Goal: Task Accomplishment & Management: Manage account settings

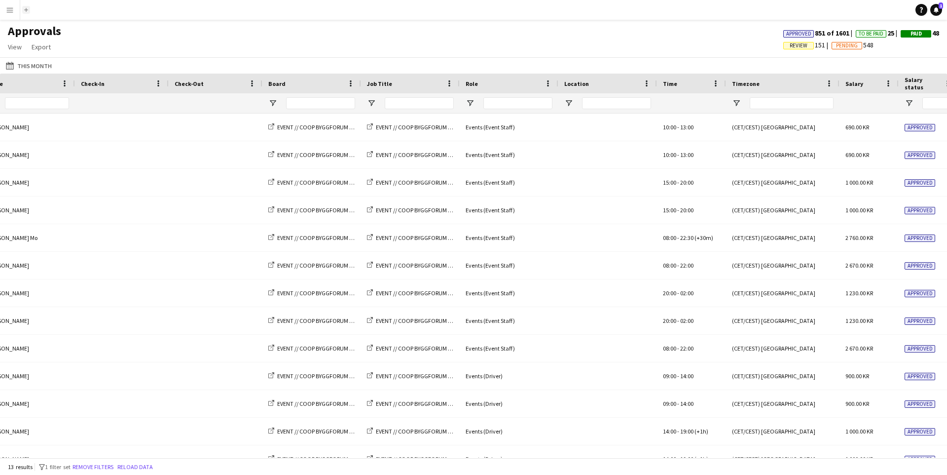
click at [29, 13] on button "Add" at bounding box center [26, 10] width 8 height 8
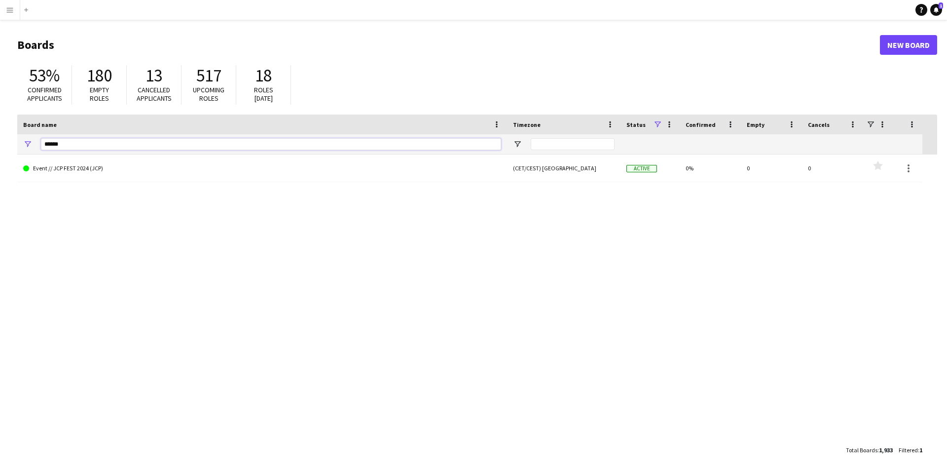
click at [127, 139] on input "******" at bounding box center [271, 144] width 460 height 12
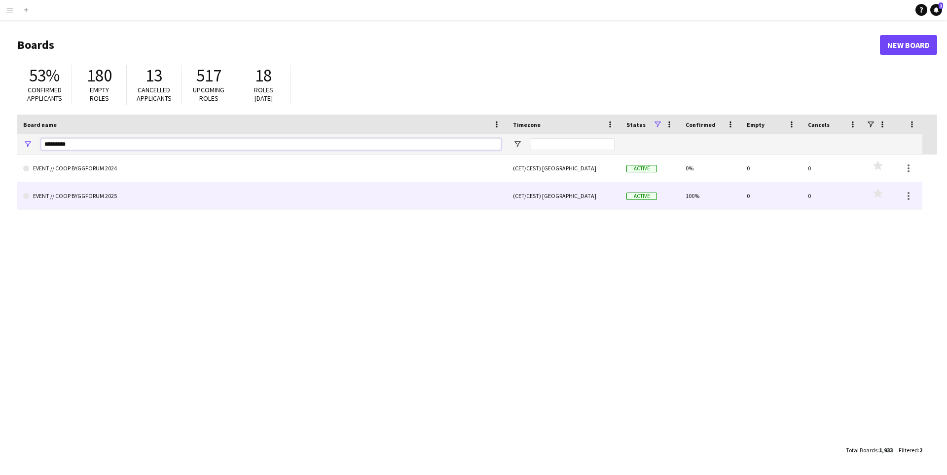
type input "*********"
click at [117, 199] on link "EVENT // COOP BYGGFORUM 2025" at bounding box center [262, 196] width 478 height 28
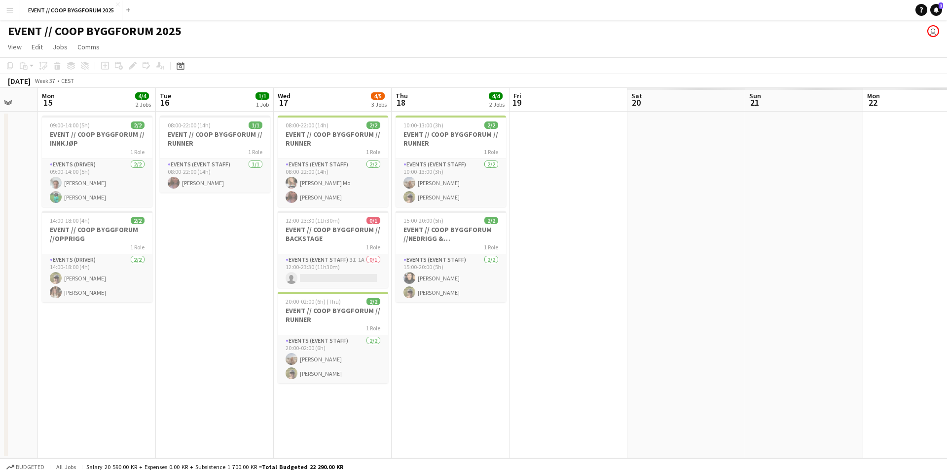
click at [465, 354] on app-date-cell "10:00-13:00 (3h) 2/2 EVENT // COOP BYGGFORUM // RUNNER 1 Role Events (Event Sta…" at bounding box center [451, 285] width 118 height 346
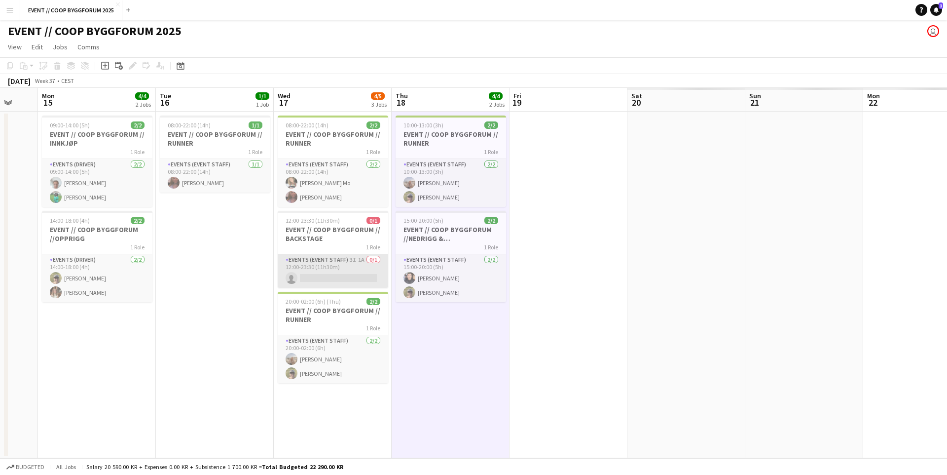
click at [384, 267] on app-card-role "Events (Event Staff) 3I 1A 0/1 12:00-23:30 (11h30m) single-neutral-actions" at bounding box center [333, 271] width 111 height 34
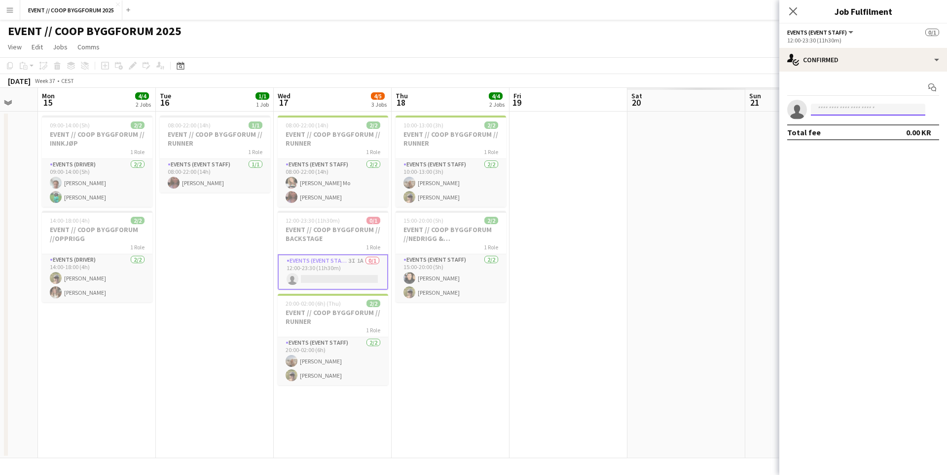
click at [837, 107] on input at bounding box center [868, 110] width 114 height 12
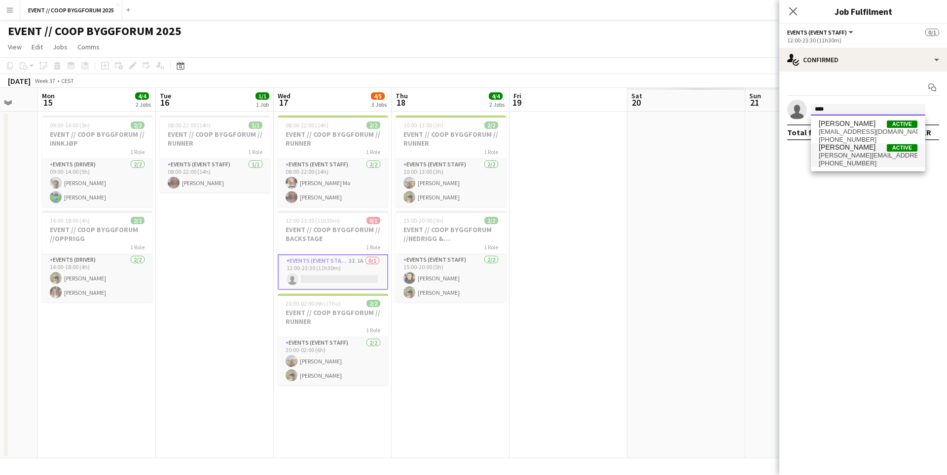
type input "****"
click at [855, 157] on span "[PERSON_NAME][EMAIL_ADDRESS][DOMAIN_NAME]" at bounding box center [868, 155] width 99 height 8
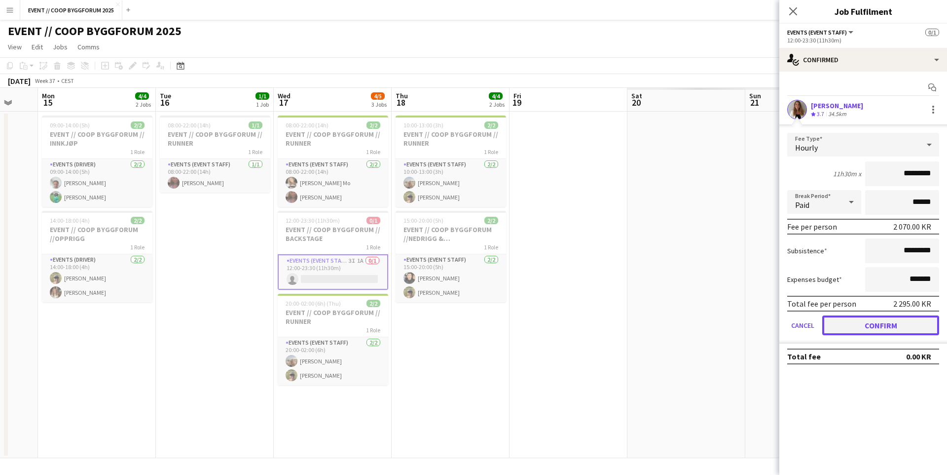
click at [863, 317] on button "Confirm" at bounding box center [881, 325] width 117 height 20
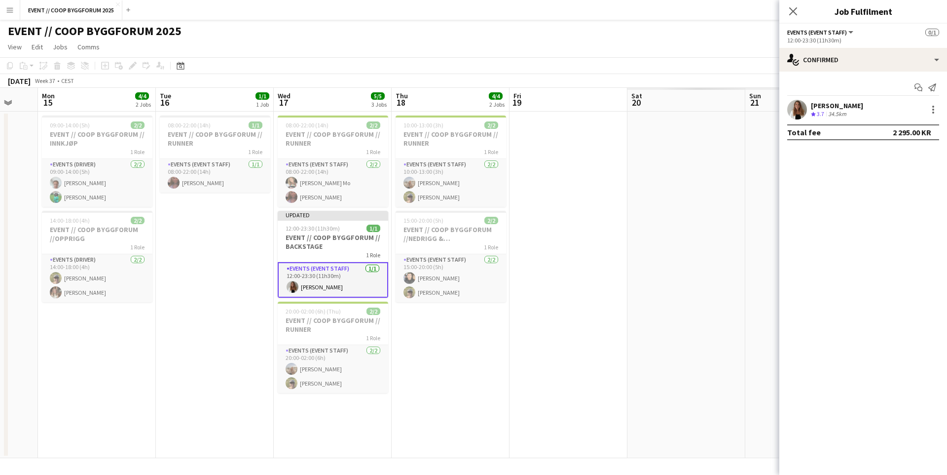
click at [669, 315] on app-date-cell at bounding box center [687, 285] width 118 height 346
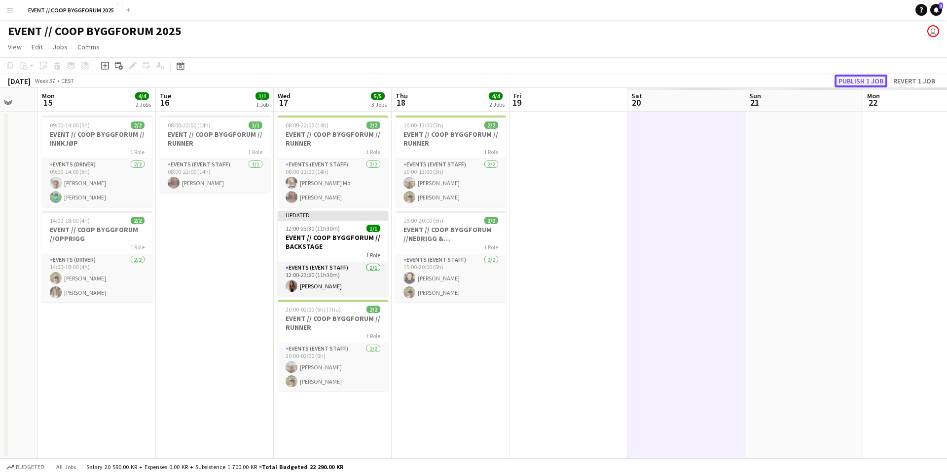
click at [845, 81] on button "Publish 1 job" at bounding box center [861, 81] width 53 height 13
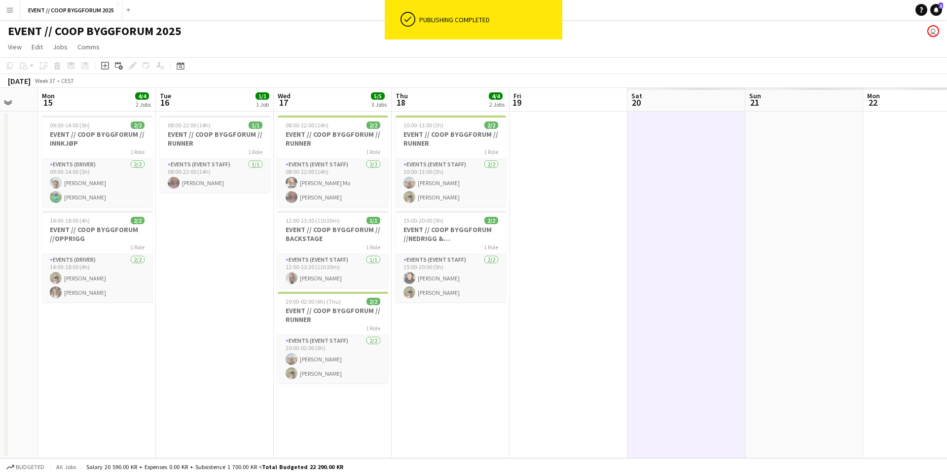
click at [11, 11] on app-icon "Menu" at bounding box center [10, 10] width 8 height 8
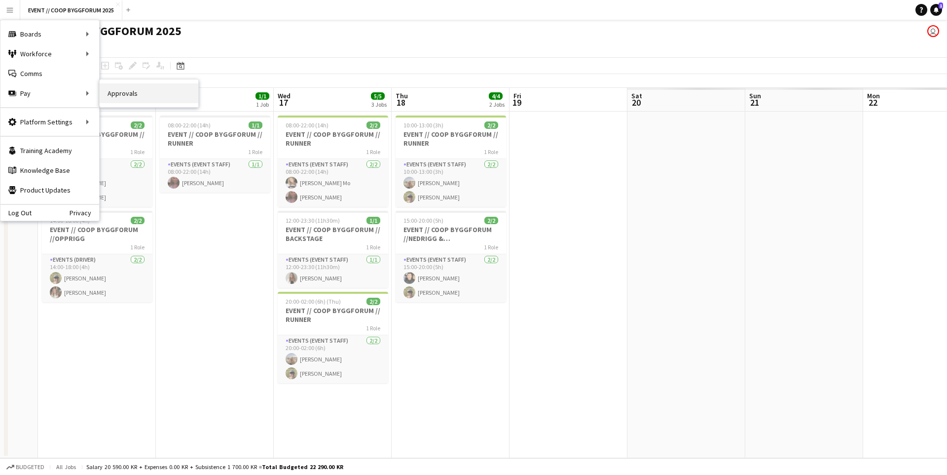
click at [140, 92] on link "Approvals" at bounding box center [149, 93] width 99 height 20
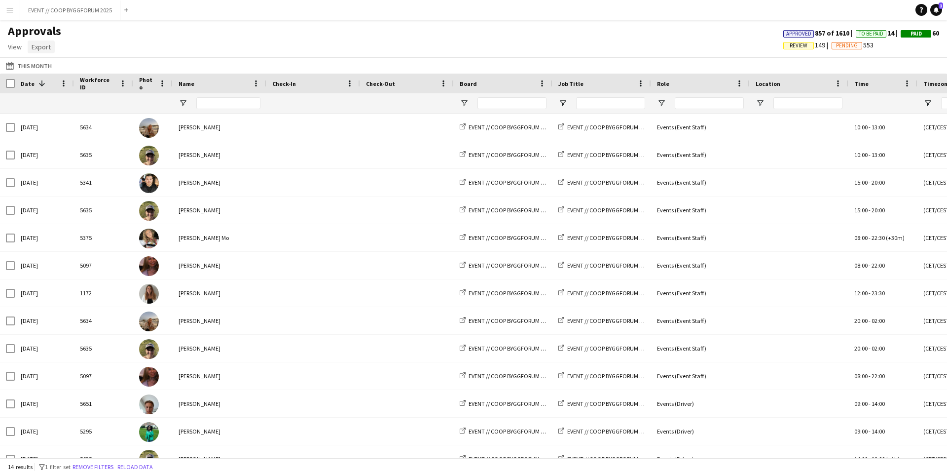
click at [49, 46] on span "Export" at bounding box center [41, 46] width 19 height 9
click at [88, 70] on link "Export as XLSX" at bounding box center [62, 68] width 69 height 21
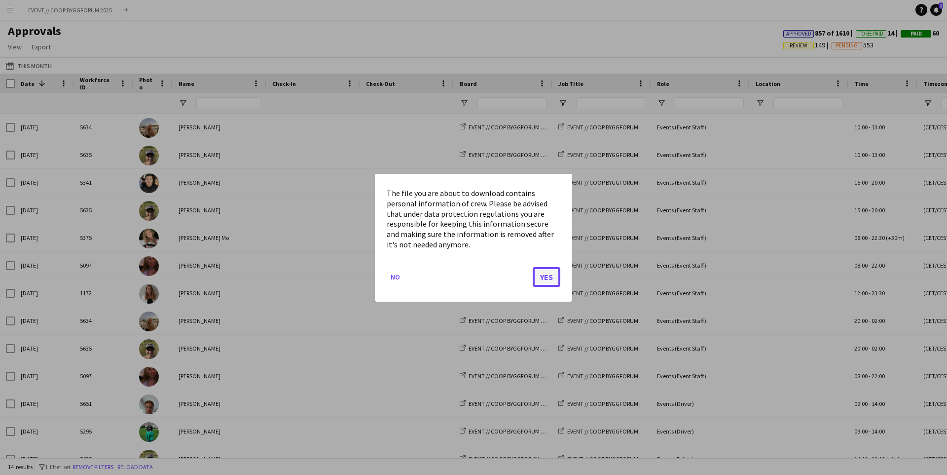
click at [551, 281] on button "Yes" at bounding box center [547, 276] width 28 height 20
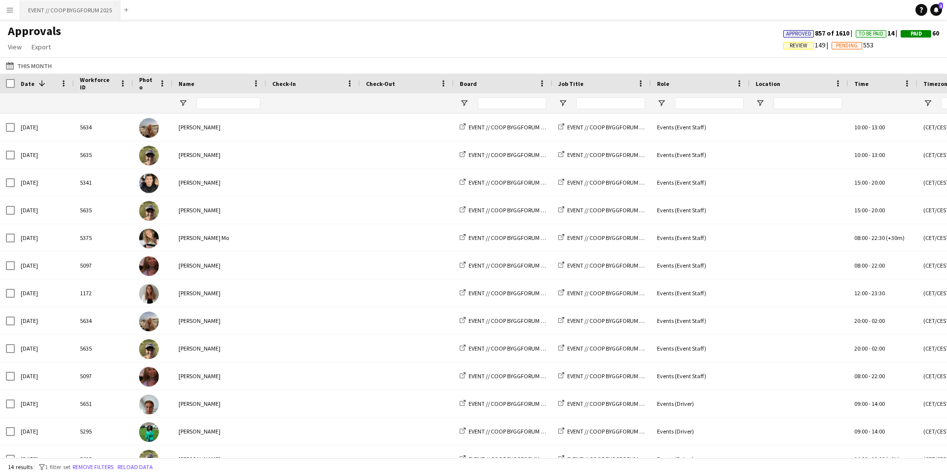
click at [89, 9] on button "EVENT // COOP BYGGFORUM 2025 Close" at bounding box center [70, 9] width 100 height 19
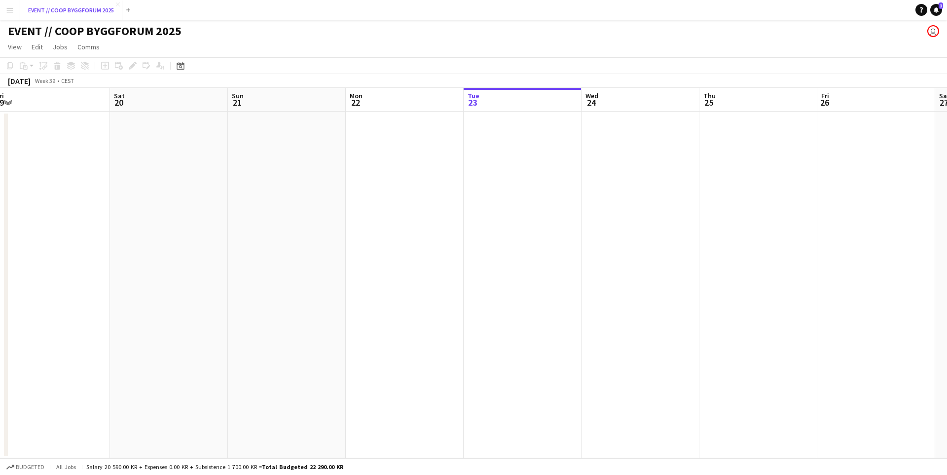
scroll to position [0, 297]
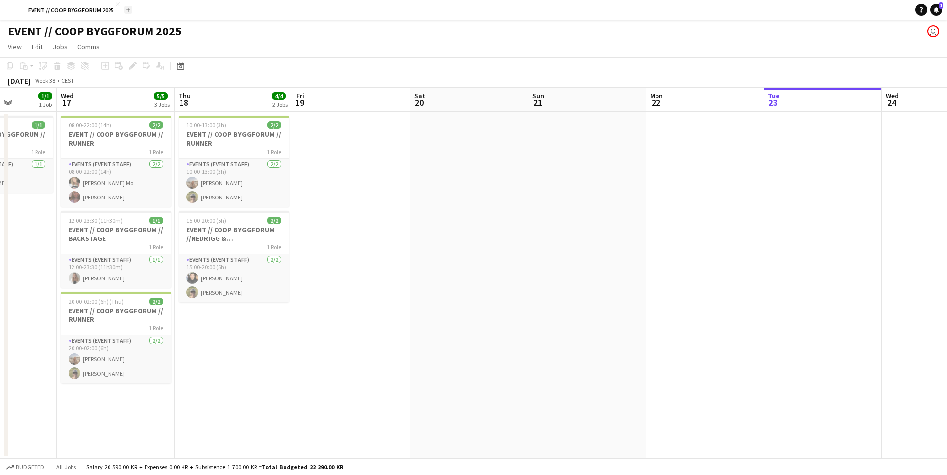
click at [127, 8] on app-icon "Add" at bounding box center [128, 10] width 4 height 4
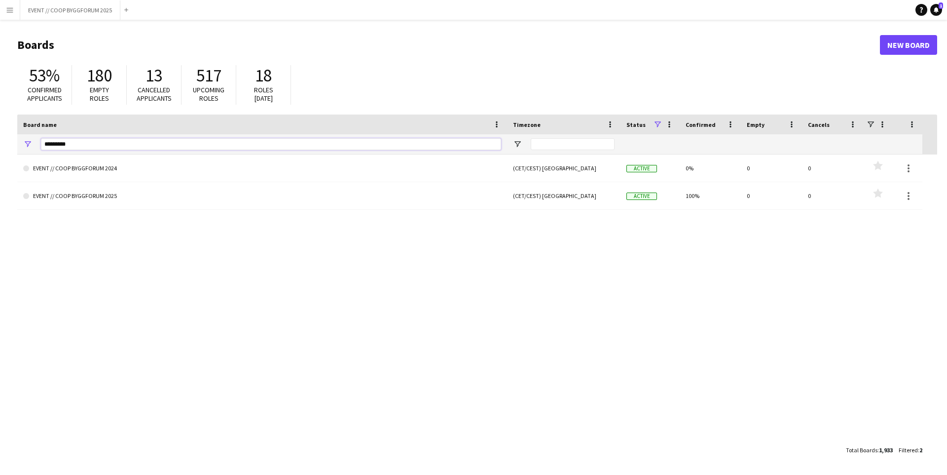
click at [210, 145] on input "*********" at bounding box center [271, 144] width 460 height 12
type input "*****"
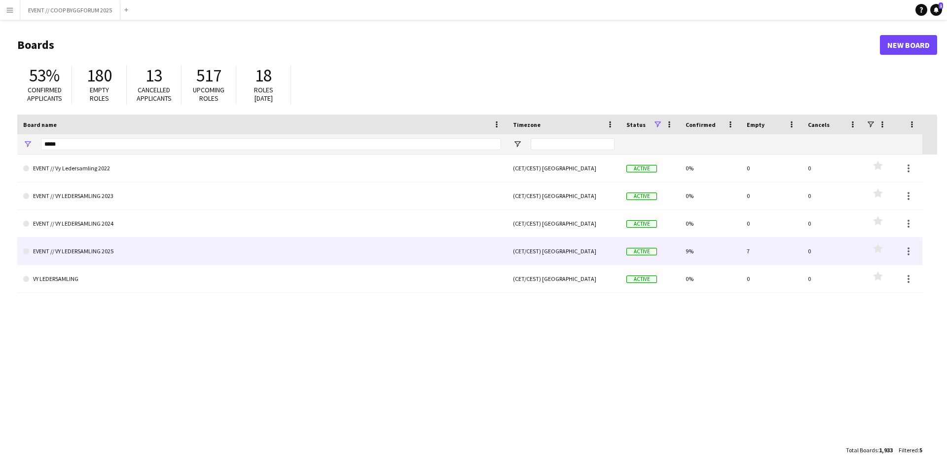
click at [187, 250] on link "EVENT // VY LEDERSAMLING 2025" at bounding box center [262, 251] width 478 height 28
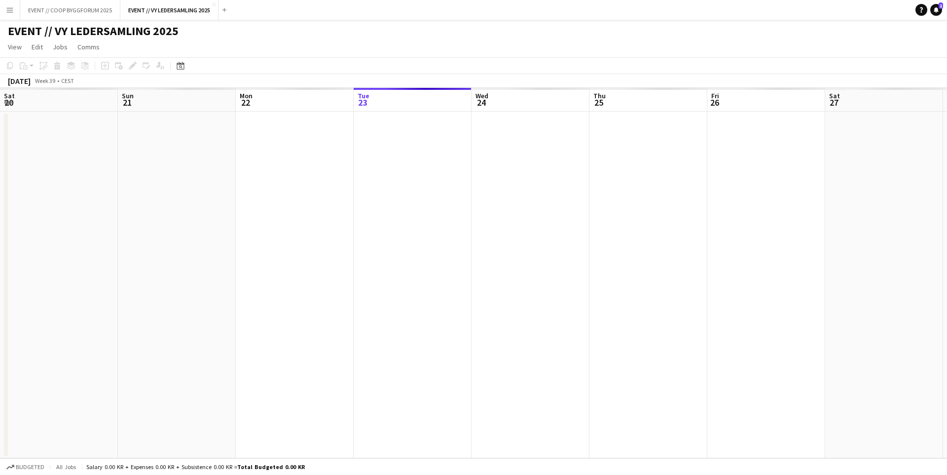
scroll to position [0, 236]
click at [23, 40] on link "View" at bounding box center [15, 46] width 22 height 13
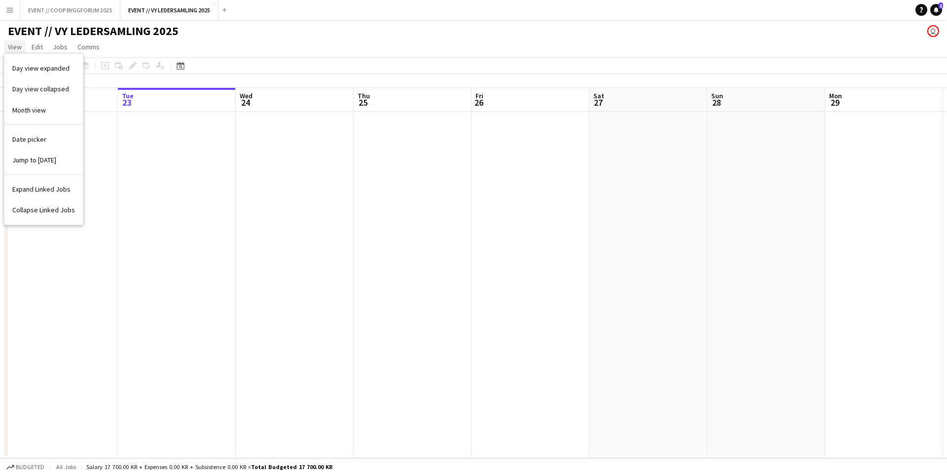
click at [21, 47] on span "View" at bounding box center [15, 46] width 14 height 9
click at [108, 28] on h1 "EVENT // VY LEDERSAMLING 2025" at bounding box center [93, 31] width 171 height 15
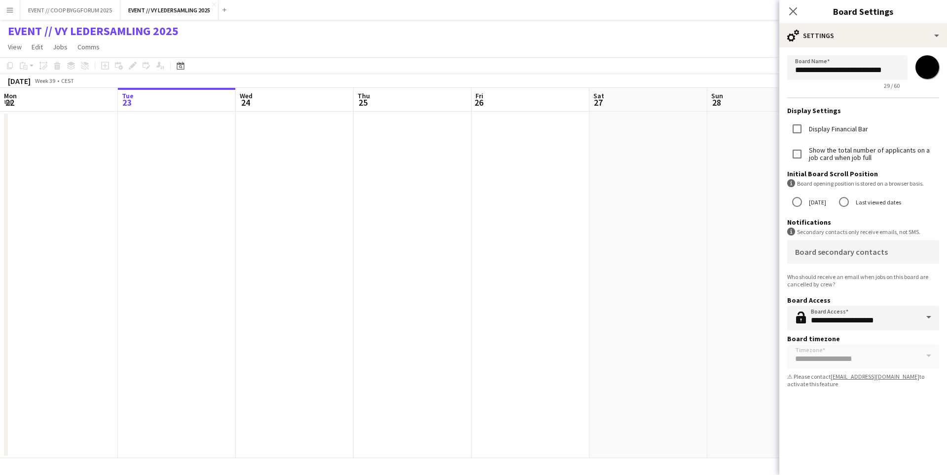
click at [864, 202] on label "Last viewed dates" at bounding box center [877, 201] width 47 height 15
click at [650, 273] on app-date-cell at bounding box center [649, 285] width 118 height 346
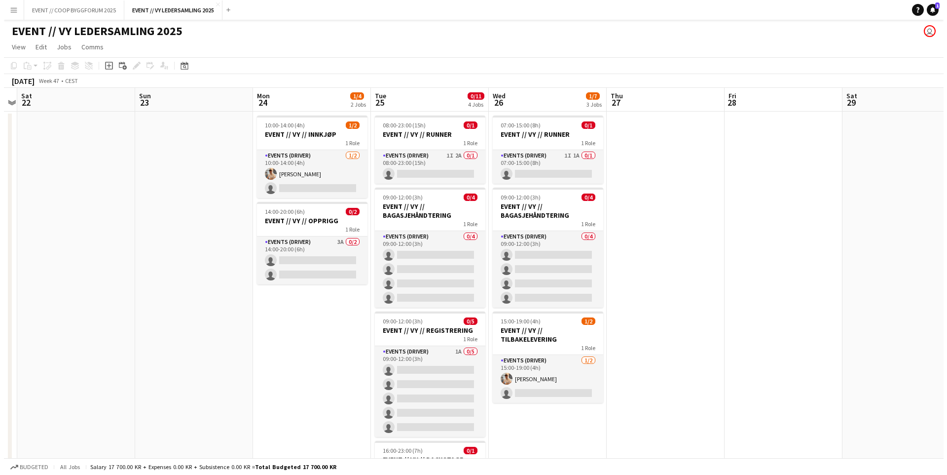
scroll to position [0, 278]
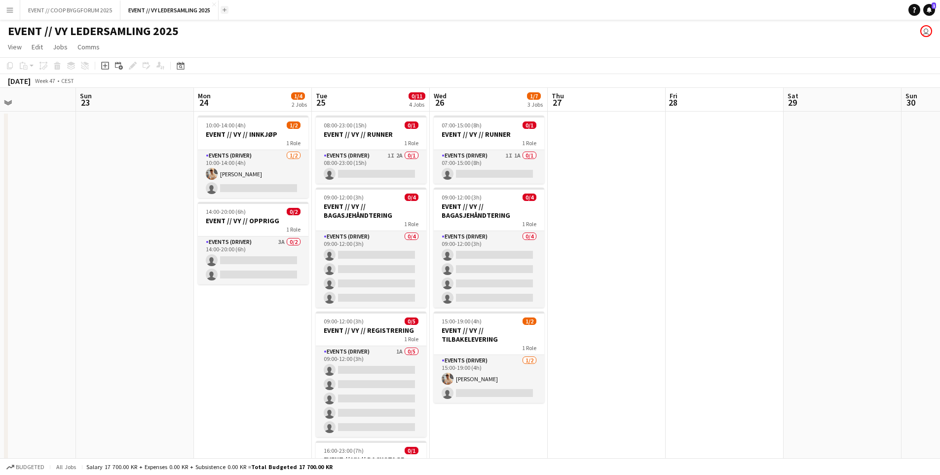
click at [225, 9] on app-icon "Add" at bounding box center [225, 10] width 4 height 4
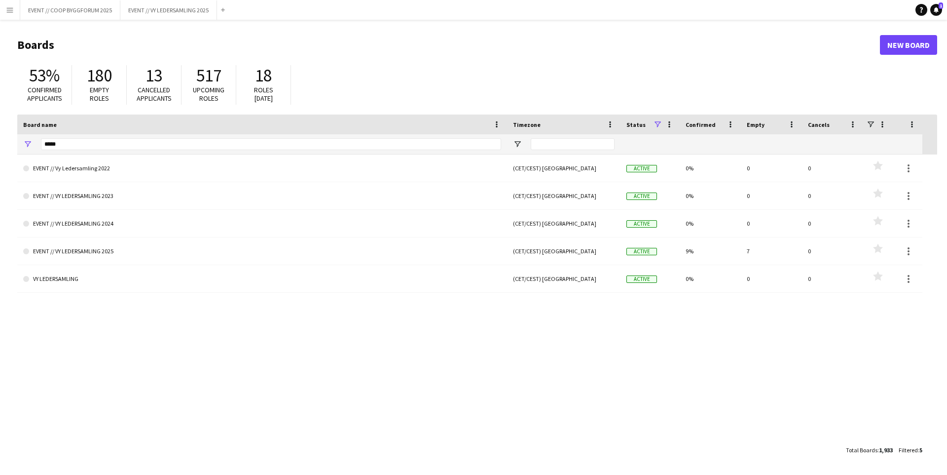
click at [169, 94] on span "Cancelled applicants" at bounding box center [154, 93] width 35 height 17
click at [132, 143] on input "*****" at bounding box center [271, 144] width 460 height 12
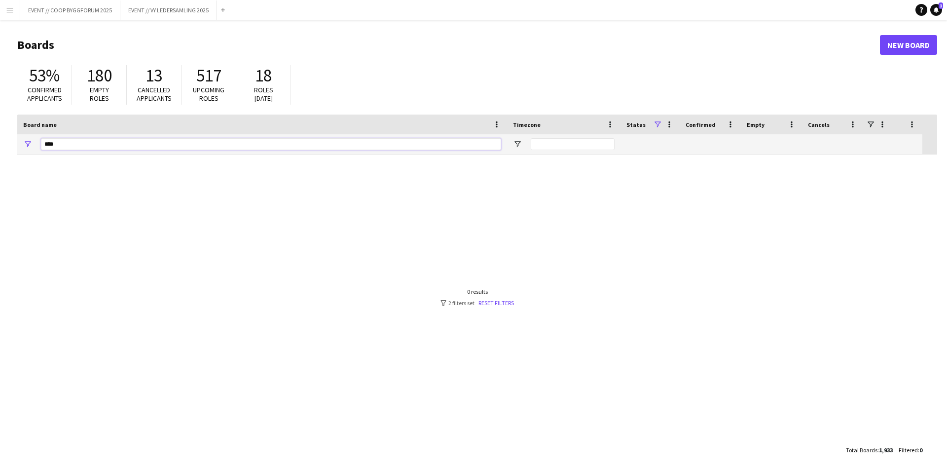
type input "***"
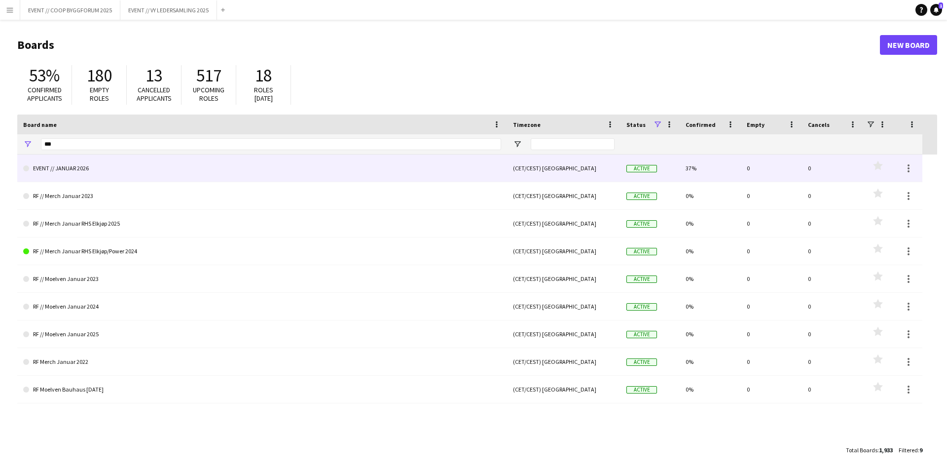
click at [142, 170] on link "EVENT // JANUAR 2026" at bounding box center [262, 168] width 478 height 28
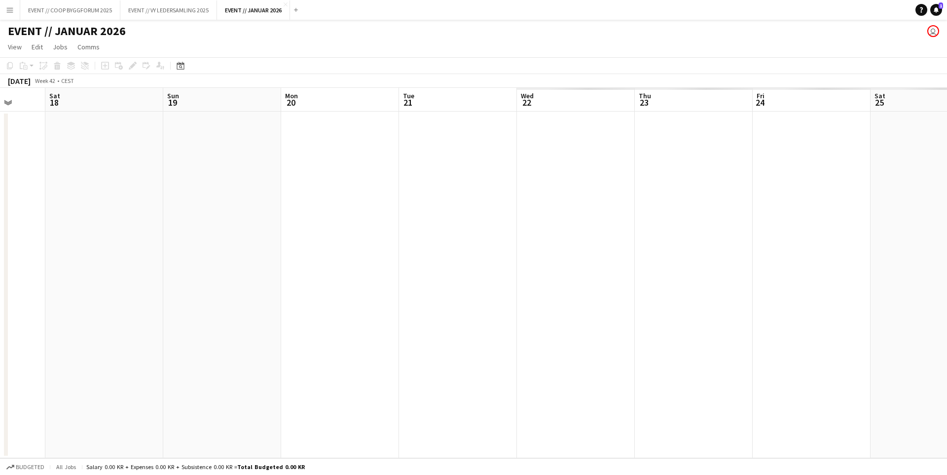
scroll to position [0, 316]
click at [307, 194] on app-date-cell at bounding box center [333, 285] width 118 height 346
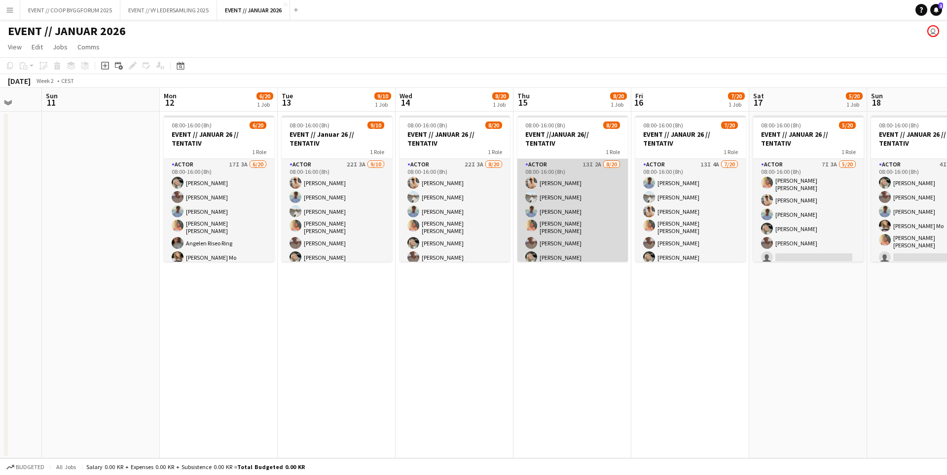
scroll to position [0, 317]
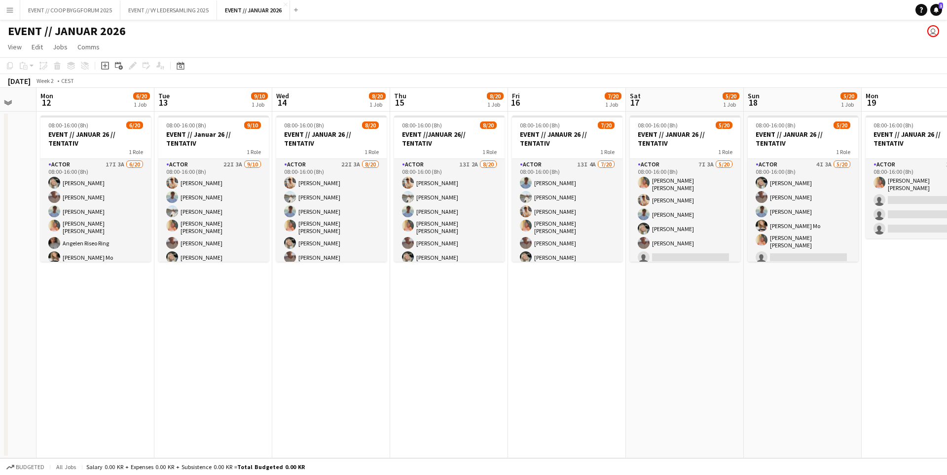
click at [125, 33] on div "EVENT // JANUAR 2026 user" at bounding box center [473, 29] width 947 height 19
click at [113, 32] on h1 "EVENT // JANUAR 2026" at bounding box center [67, 31] width 118 height 15
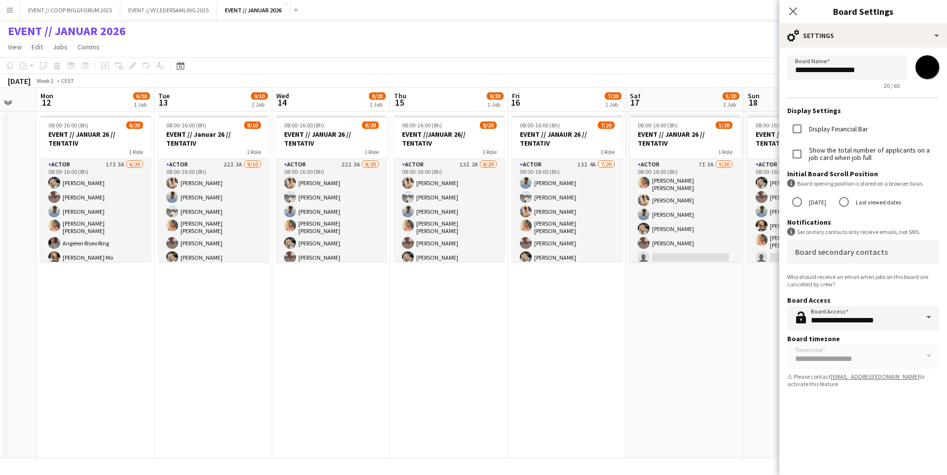
click at [615, 360] on app-date-cell "08:00-16:00 (8h) 7/20 EVENT // JANAUR 26 // TENTATIV 1 Role Actor 13I 4A [DATE]…" at bounding box center [567, 285] width 118 height 346
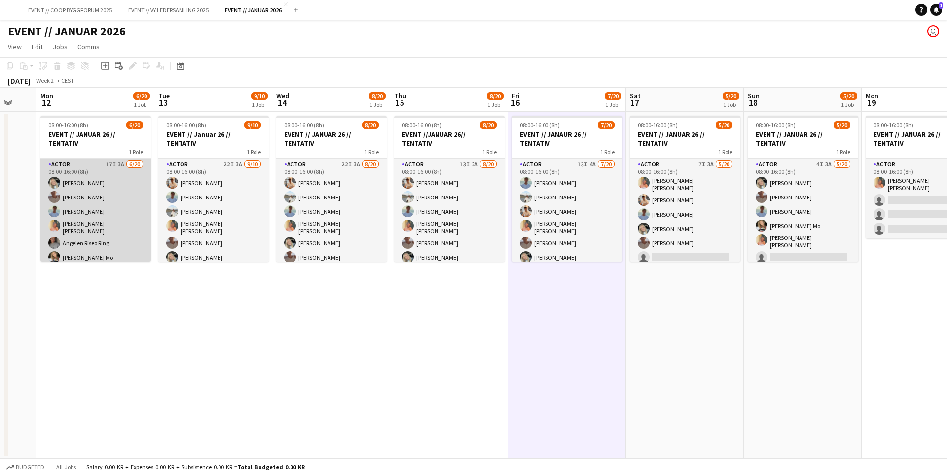
click at [107, 242] on app-card-role "Actor 17I 3A [DATE] 08:00-16:00 (8h) [PERSON_NAME] [PERSON_NAME] [PERSON_NAME] …" at bounding box center [95, 313] width 111 height 308
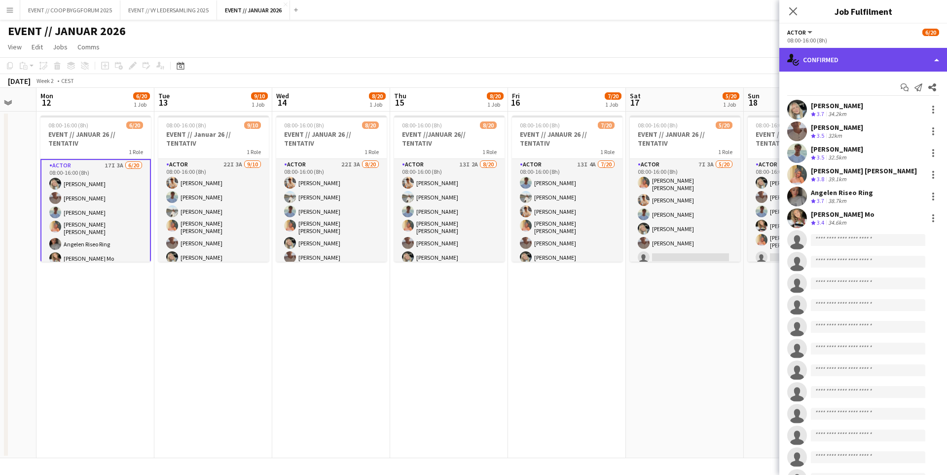
click at [822, 54] on div "single-neutral-actions-check-2 Confirmed" at bounding box center [864, 60] width 168 height 24
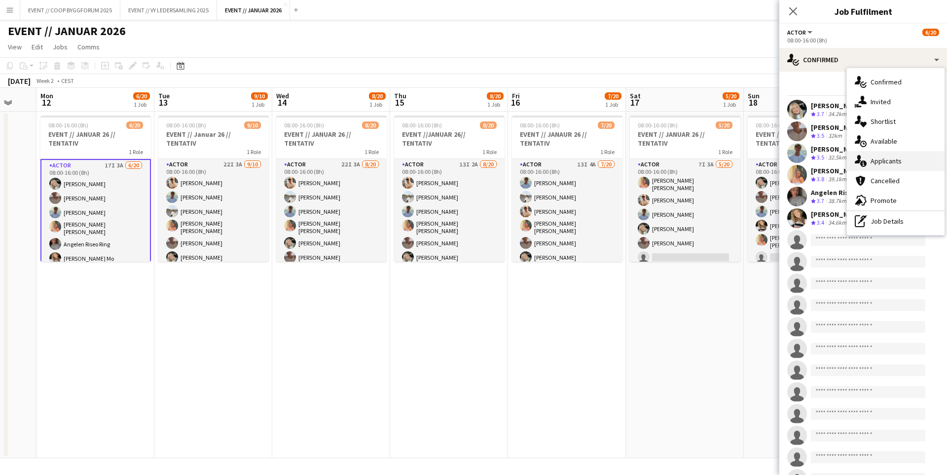
click at [894, 164] on span "Applicants" at bounding box center [886, 160] width 31 height 9
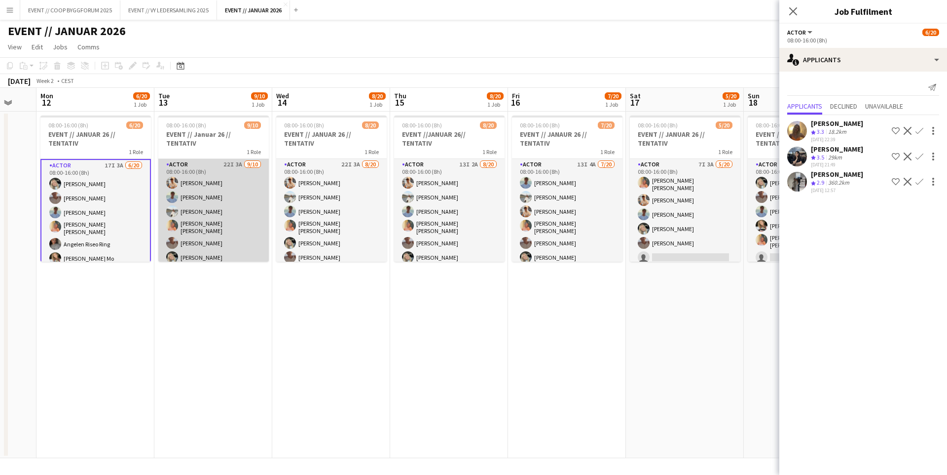
click at [221, 205] on app-card-role "Actor 22I 3A [DATE] 08:00-16:00 (8h) [PERSON_NAME] [PERSON_NAME] [PERSON_NAME] …" at bounding box center [213, 241] width 111 height 165
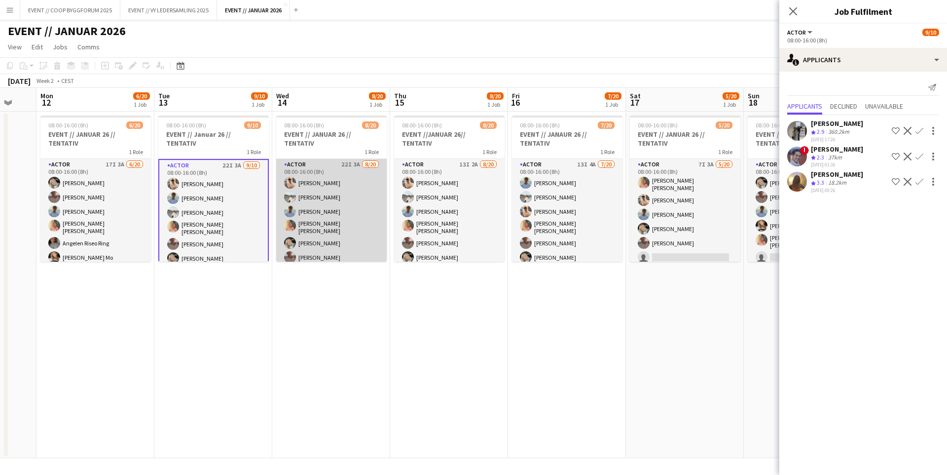
click at [322, 194] on app-card-role "Actor 22I 3A [DATE] 08:00-16:00 (8h) [PERSON_NAME] [PERSON_NAME] [PERSON_NAME] …" at bounding box center [331, 313] width 111 height 308
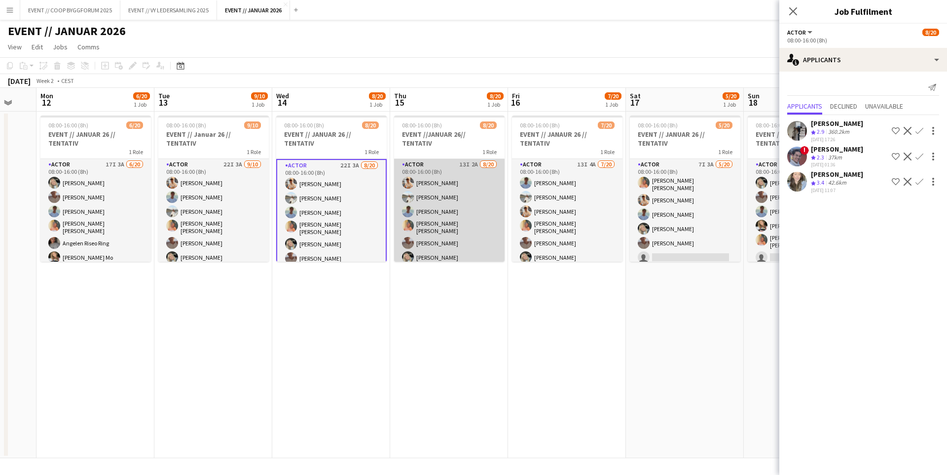
click at [450, 212] on app-card-role "Actor 13I 2A [DATE] 08:00-16:00 (8h) [PERSON_NAME] [PERSON_NAME] [PERSON_NAME] …" at bounding box center [449, 313] width 111 height 308
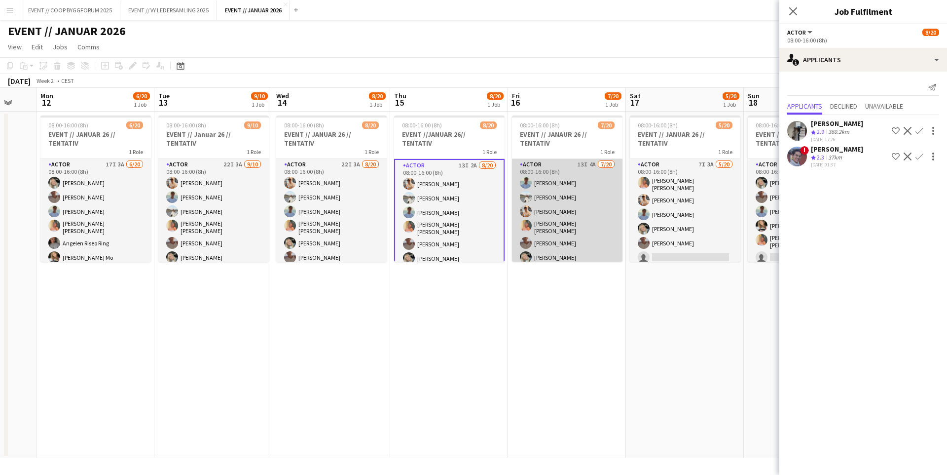
click at [568, 204] on app-card-role "Actor 13I 4A [DATE] 08:00-16:00 (8h) [PERSON_NAME] [PERSON_NAME] [PERSON_NAME] …" at bounding box center [567, 313] width 111 height 308
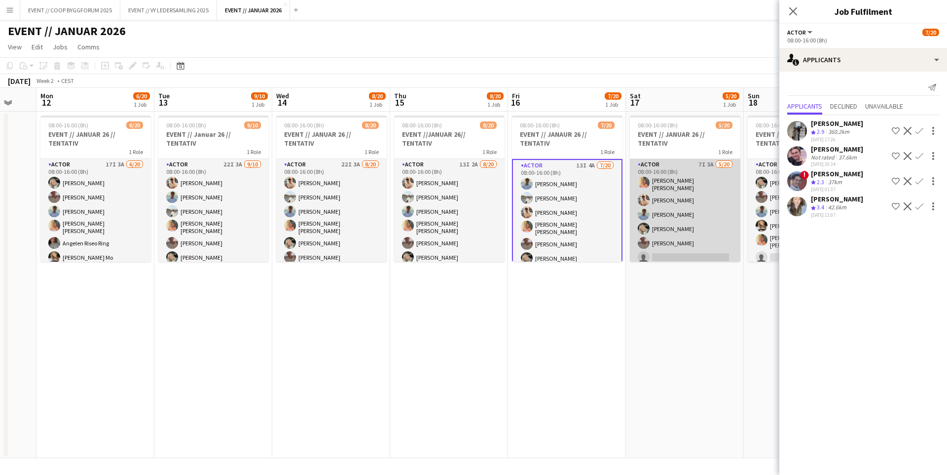
click at [690, 189] on app-card-role "Actor 7I 3A [DATE] 08:00-16:00 (8h) [PERSON_NAME] [PERSON_NAME] [PERSON_NAME] […" at bounding box center [685, 313] width 111 height 308
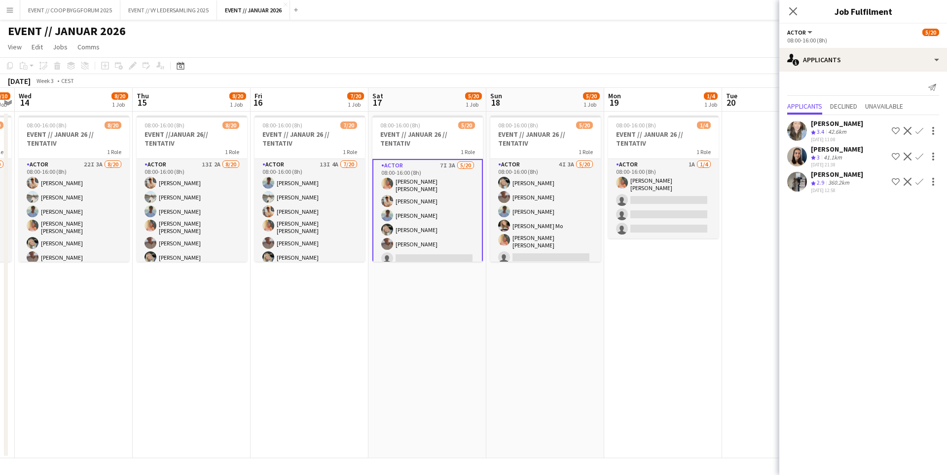
scroll to position [0, 382]
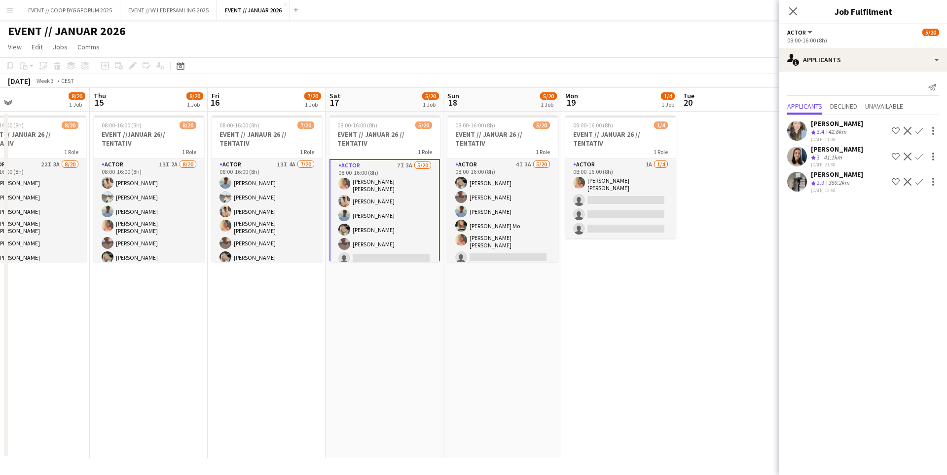
click at [919, 154] on app-icon "Confirm" at bounding box center [920, 156] width 8 height 8
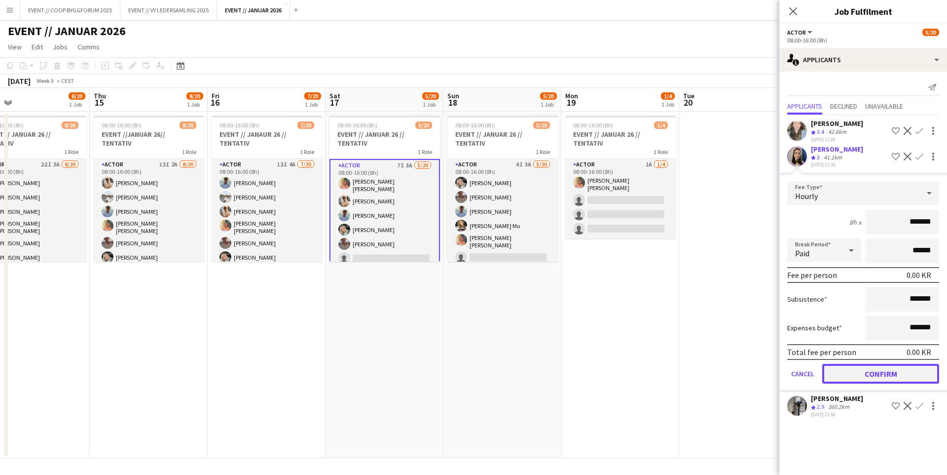
click at [875, 373] on button "Confirm" at bounding box center [881, 374] width 117 height 20
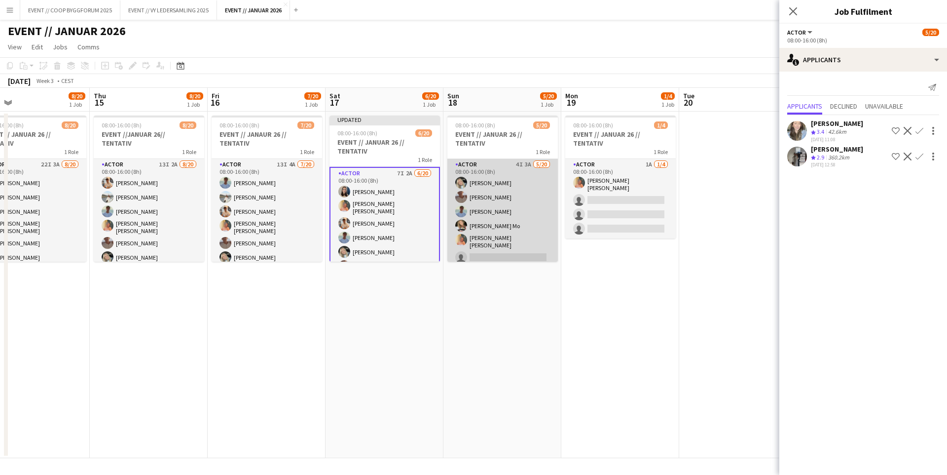
click at [509, 209] on app-card-role "Actor 4I 3A [DATE] 08:00-16:00 (8h) [PERSON_NAME] [PERSON_NAME] [PERSON_NAME] N…" at bounding box center [503, 313] width 111 height 308
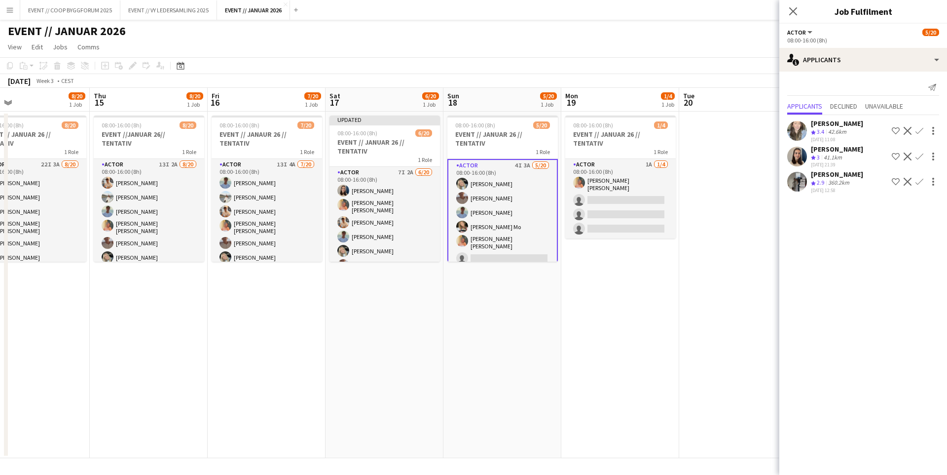
click at [919, 158] on app-icon "Confirm" at bounding box center [920, 156] width 8 height 8
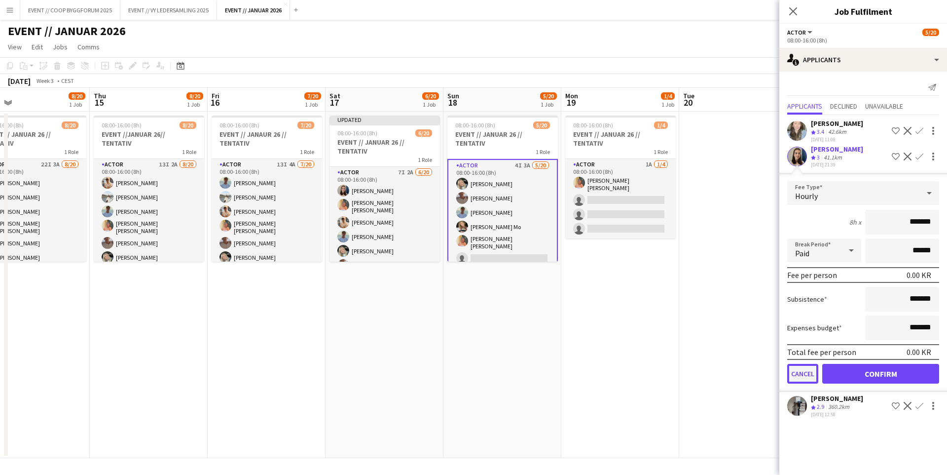
click at [799, 378] on button "Cancel" at bounding box center [803, 374] width 31 height 20
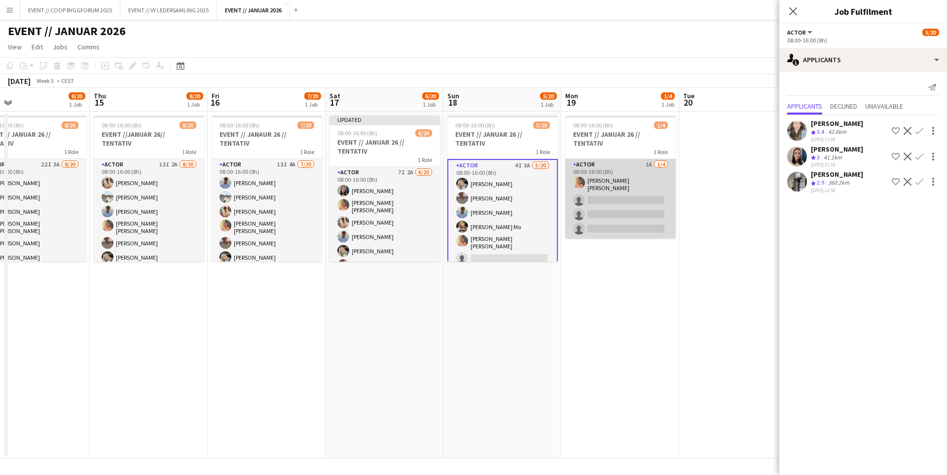
click at [625, 193] on app-card-role "Actor 1A [DATE] 08:00-16:00 (8h) [PERSON_NAME] [PERSON_NAME] single-neutral-act…" at bounding box center [620, 198] width 111 height 79
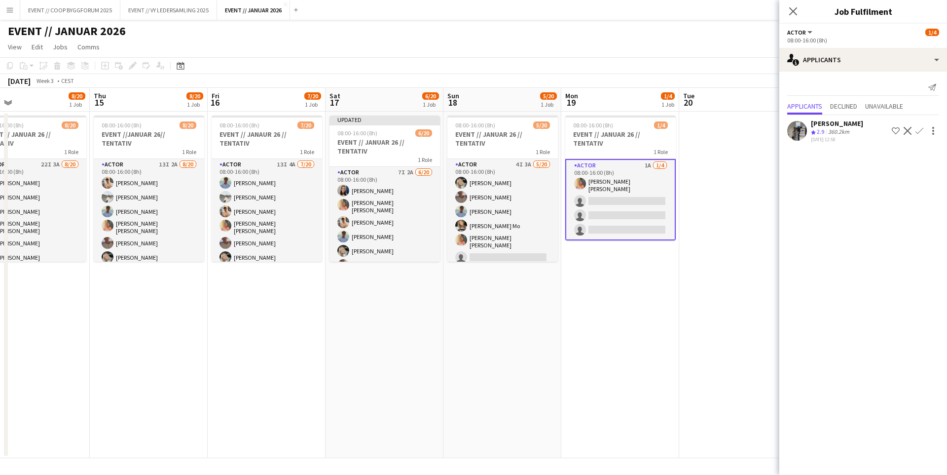
click at [652, 260] on app-date-cell "08:00-16:00 (8h) 1/4 EVENT // JANUAR 26 // TENTATIV 1 Role Actor 1A [DATE] 08:0…" at bounding box center [621, 285] width 118 height 346
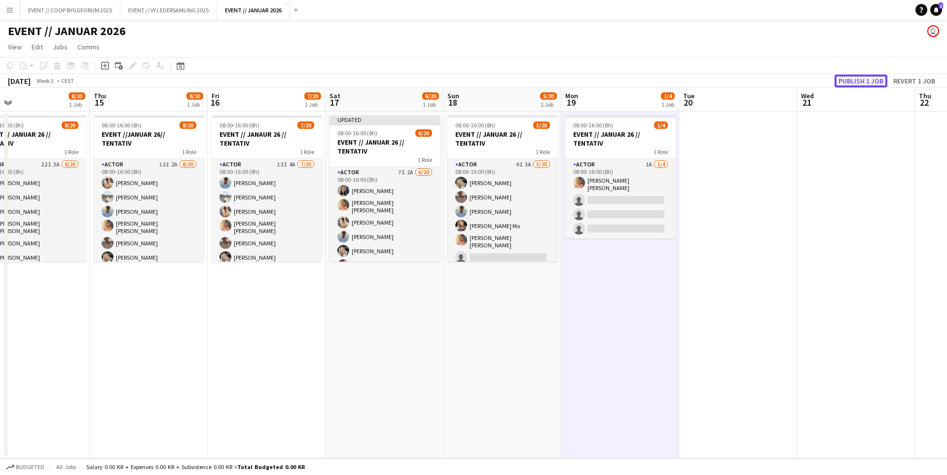
click at [868, 85] on button "Publish 1 job" at bounding box center [861, 81] width 53 height 13
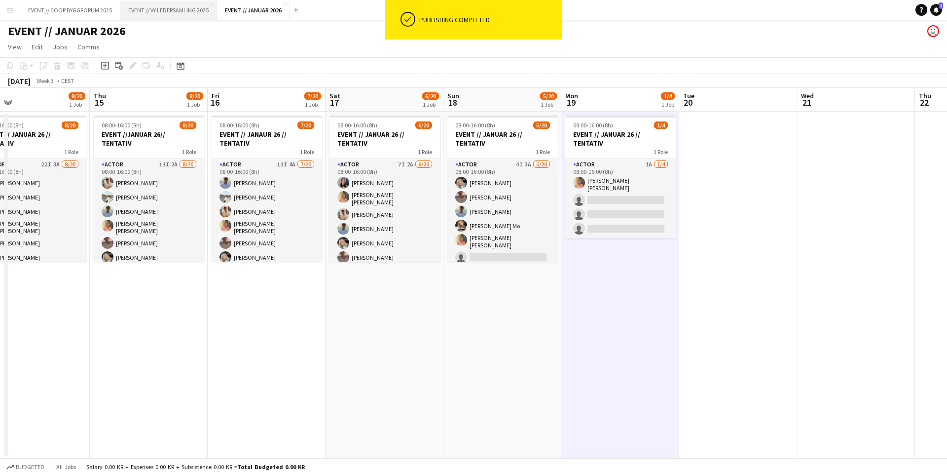
click at [160, 15] on button "EVENT // VY LEDERSAMLING 2025 Close" at bounding box center [168, 9] width 97 height 19
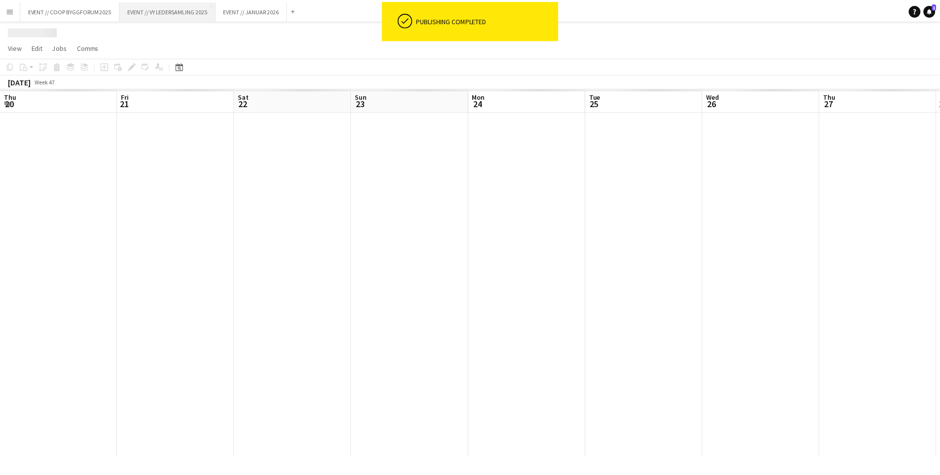
scroll to position [0, 278]
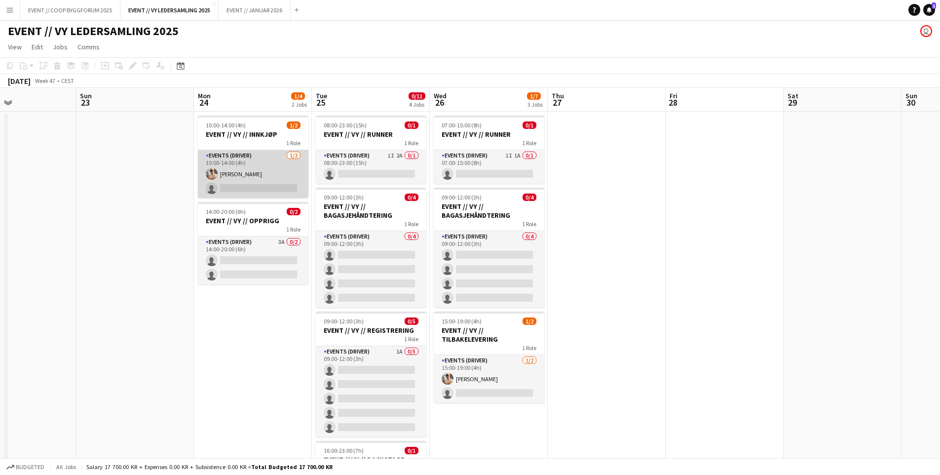
click at [259, 161] on app-card-role "Events (Driver) [DATE] 10:00-14:00 (4h) [PERSON_NAME] single-neutral-actions" at bounding box center [253, 174] width 111 height 48
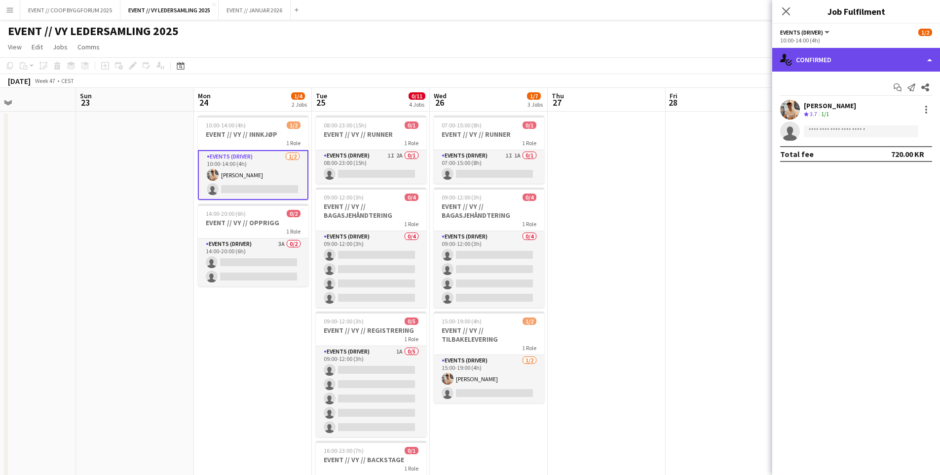
click at [813, 61] on div "single-neutral-actions-check-2 Confirmed" at bounding box center [856, 60] width 168 height 24
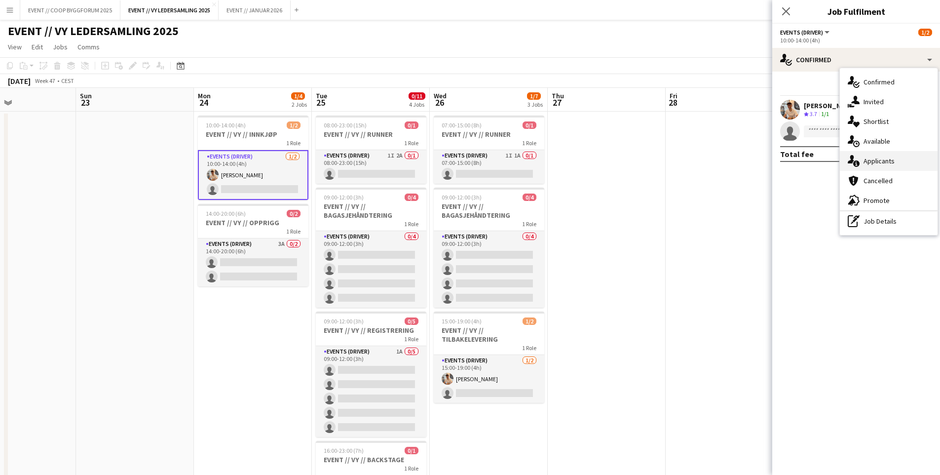
click at [894, 163] on div "single-neutral-actions-information Applicants" at bounding box center [889, 161] width 98 height 20
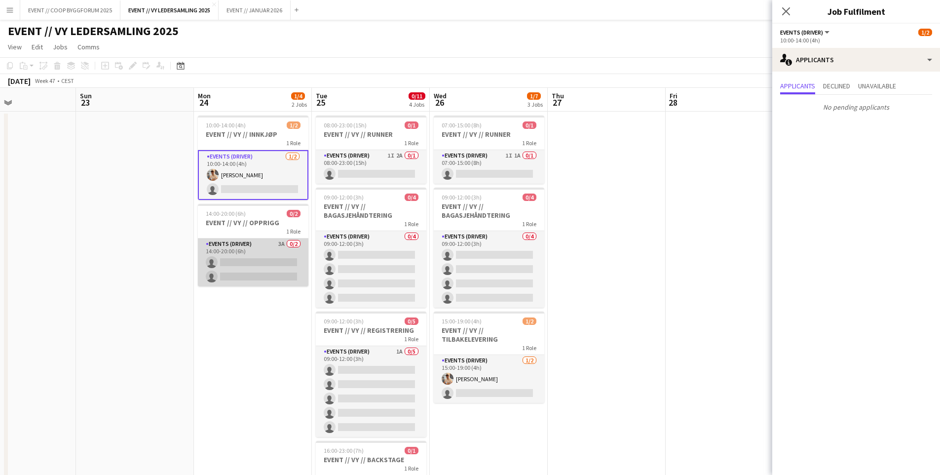
click at [274, 282] on app-card-role "Events (Driver) 3A 0/2 14:00-20:00 (6h) single-neutral-actions single-neutral-a…" at bounding box center [253, 262] width 111 height 48
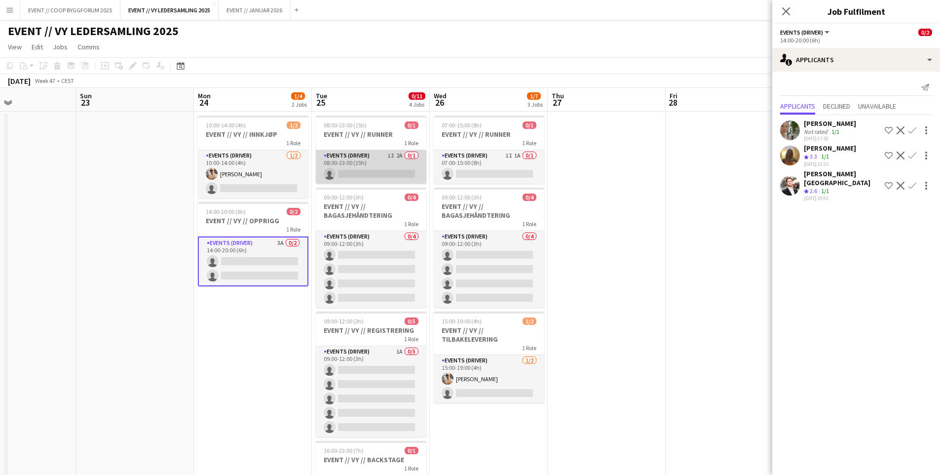
click at [383, 168] on app-card-role "Events (Driver) 1I 2A 0/1 08:00-23:00 (15h) single-neutral-actions" at bounding box center [371, 167] width 111 height 34
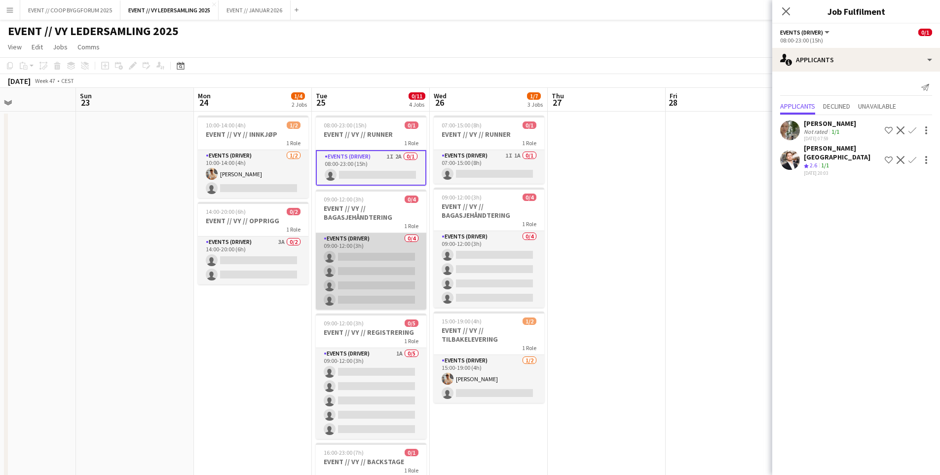
click at [388, 287] on app-card-role "Events (Driver) 0/4 09:00-12:00 (3h) single-neutral-actions single-neutral-acti…" at bounding box center [371, 271] width 111 height 76
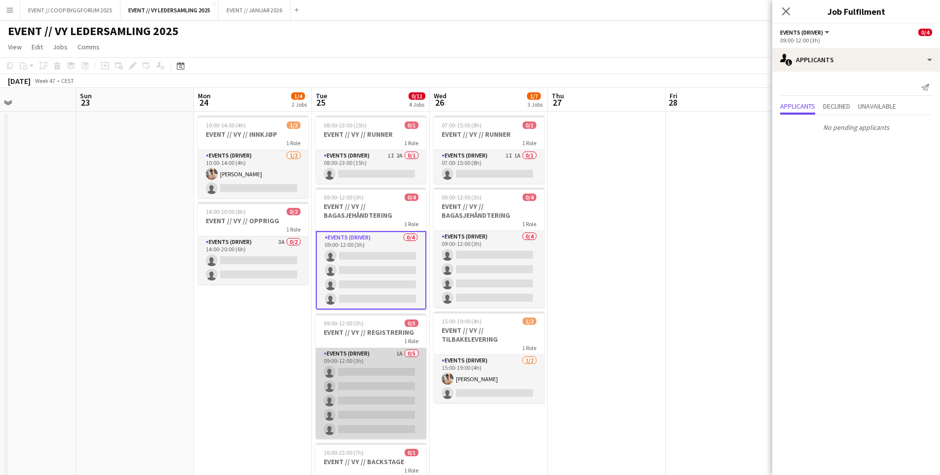
click at [384, 361] on app-card-role "Events (Driver) 1A 0/5 09:00-12:00 (3h) single-neutral-actions single-neutral-a…" at bounding box center [371, 393] width 111 height 91
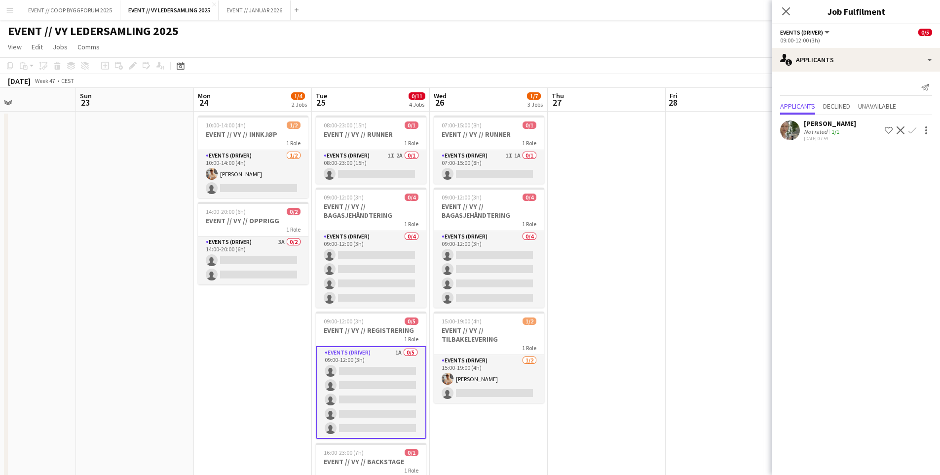
click at [788, 129] on app-user-avatar at bounding box center [790, 130] width 20 height 20
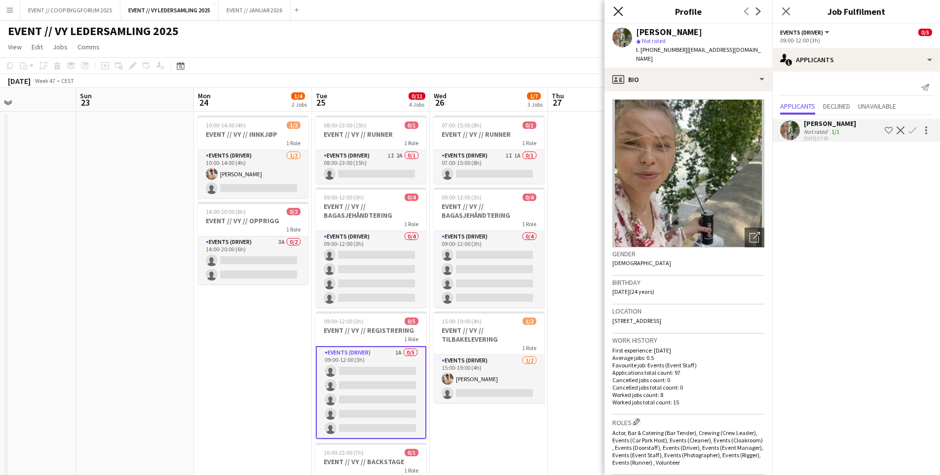
click at [623, 14] on icon "Close pop-in" at bounding box center [617, 10] width 9 height 9
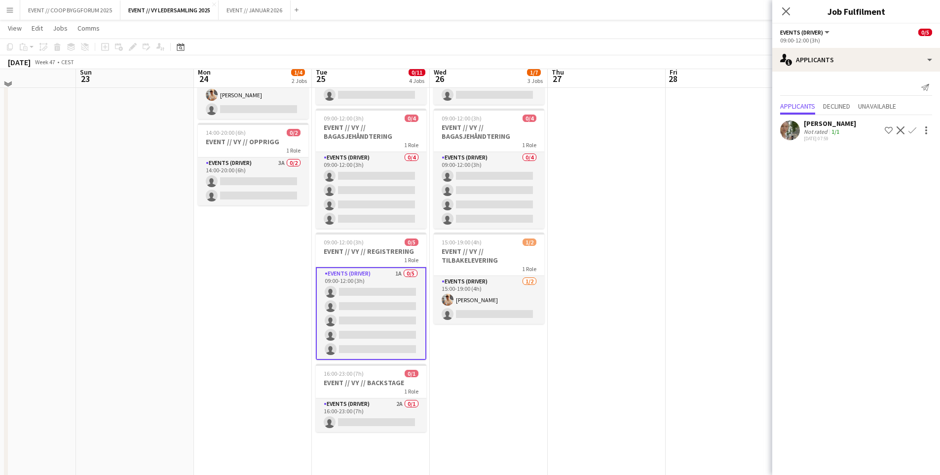
scroll to position [99, 0]
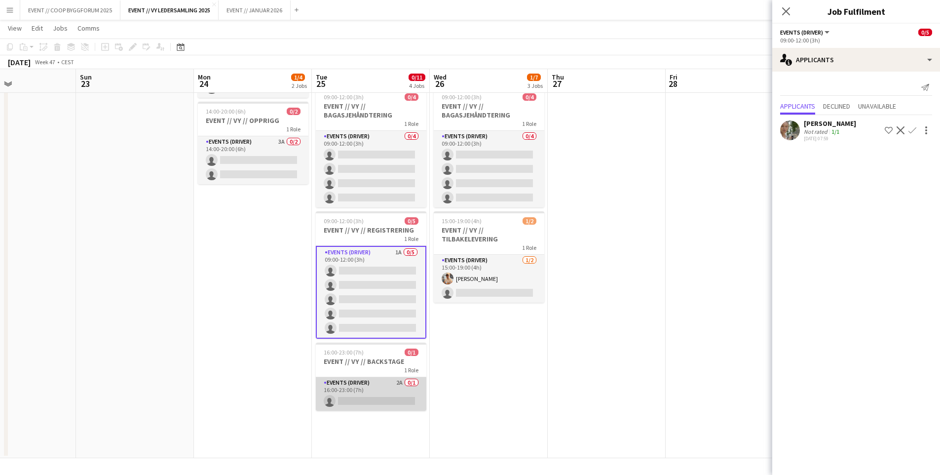
click at [392, 397] on app-card-role "Events (Driver) 2A 0/1 16:00-23:00 (7h) single-neutral-actions" at bounding box center [371, 394] width 111 height 34
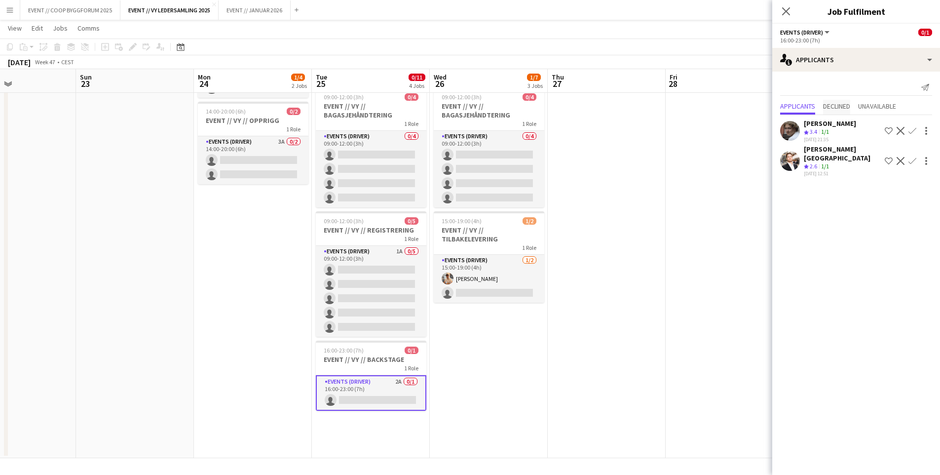
click at [840, 106] on span "Declined" at bounding box center [836, 106] width 27 height 7
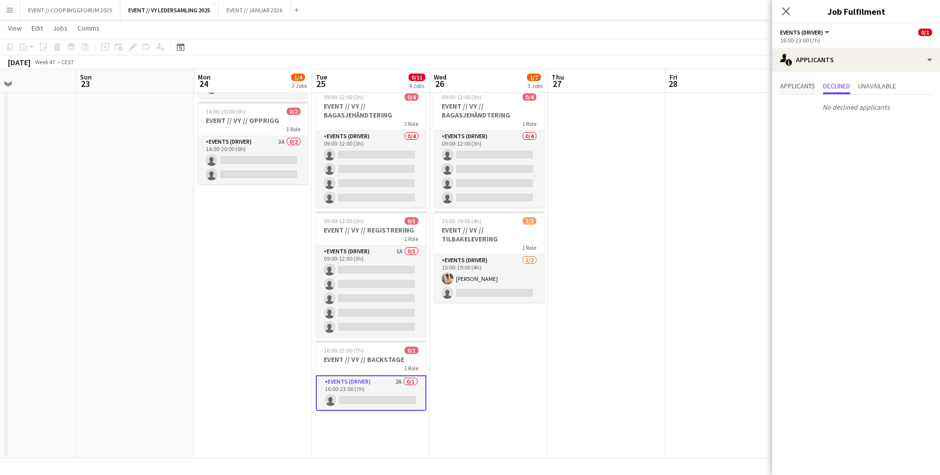
click at [797, 89] on span "Applicants" at bounding box center [797, 85] width 35 height 7
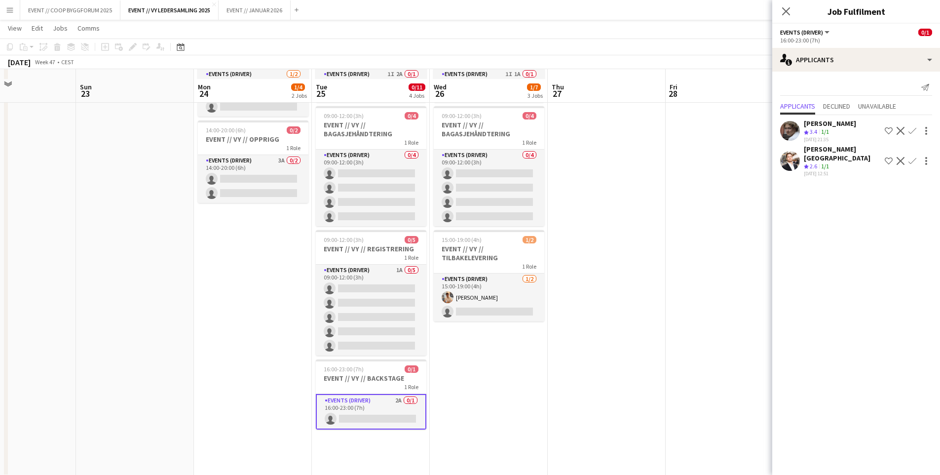
scroll to position [77, 0]
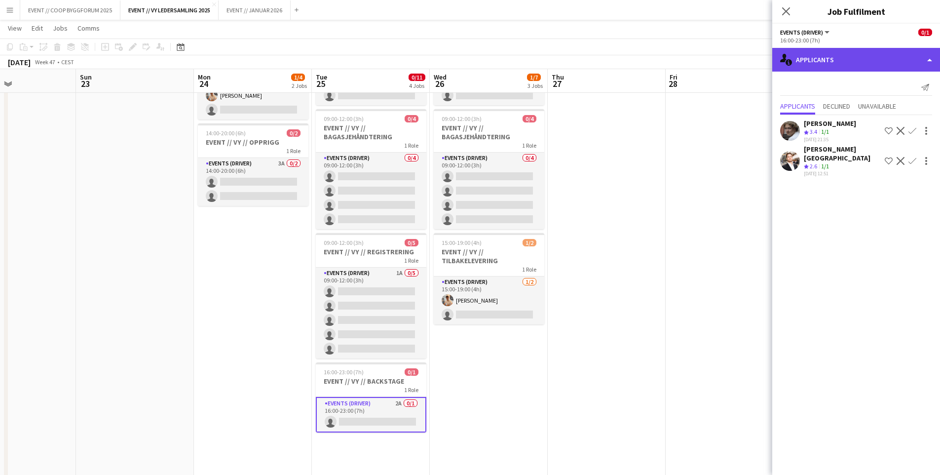
click at [886, 55] on div "single-neutral-actions-information Applicants" at bounding box center [856, 60] width 168 height 24
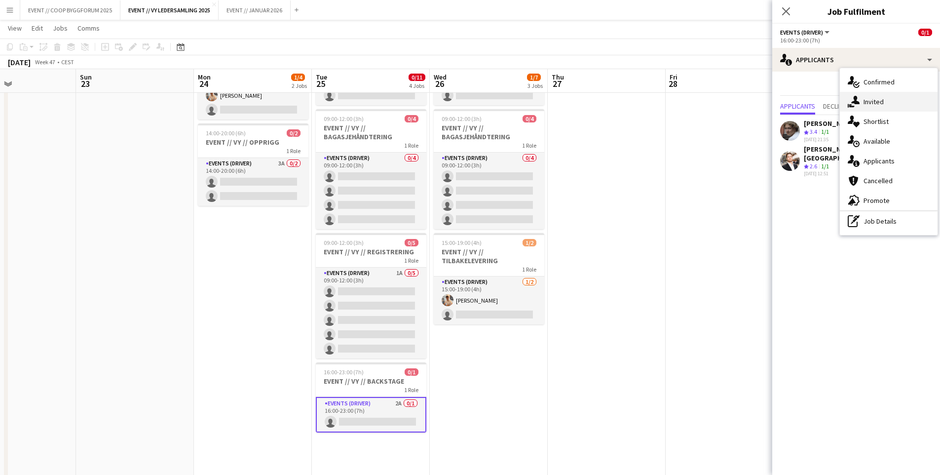
click at [880, 103] on span "Invited" at bounding box center [873, 101] width 20 height 9
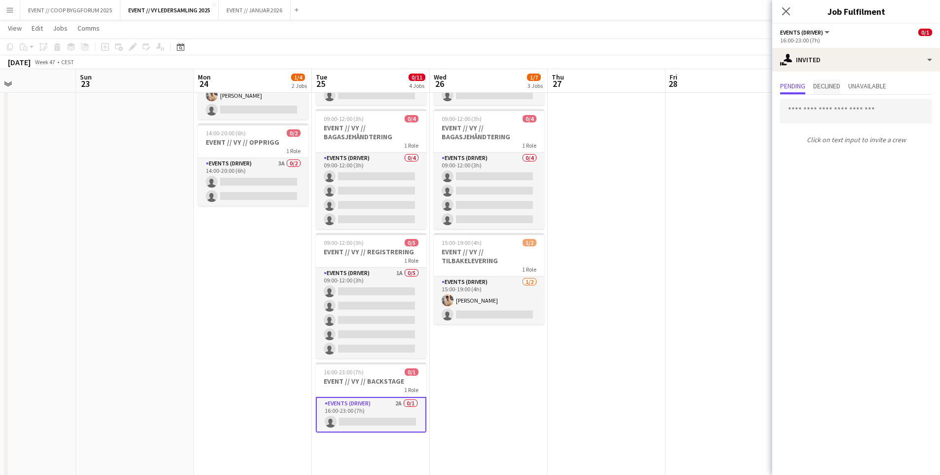
click at [824, 86] on span "Declined" at bounding box center [826, 85] width 27 height 7
click at [797, 85] on span "Pending" at bounding box center [792, 85] width 25 height 7
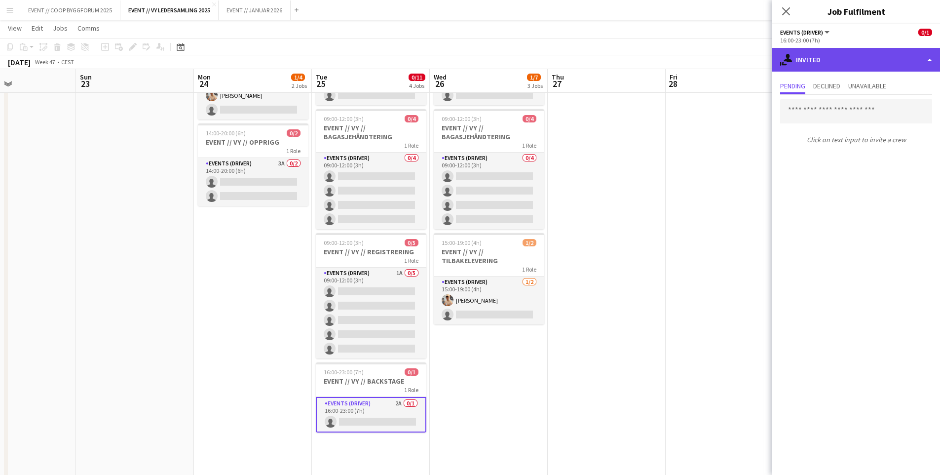
click at [812, 61] on div "single-neutral-actions-share-1 Invited" at bounding box center [856, 60] width 168 height 24
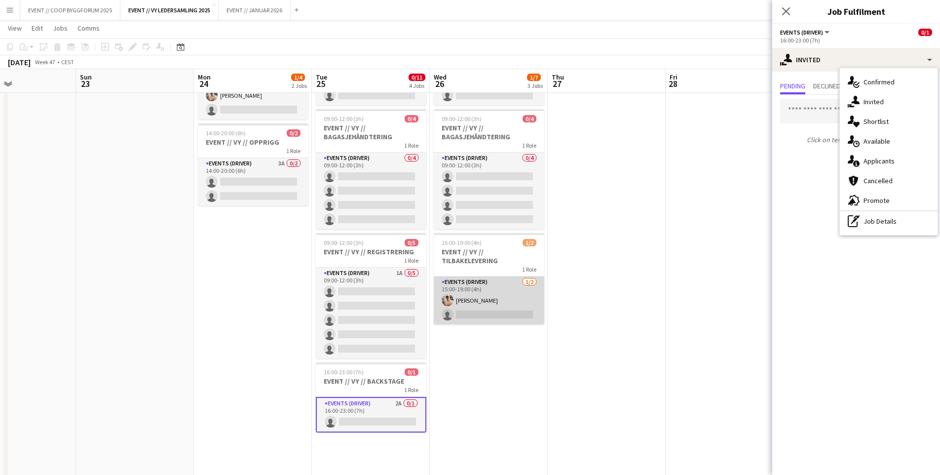
click at [522, 297] on app-card-role "Events (Driver) [DATE] 15:00-19:00 (4h) [PERSON_NAME] single-neutral-actions" at bounding box center [489, 300] width 111 height 48
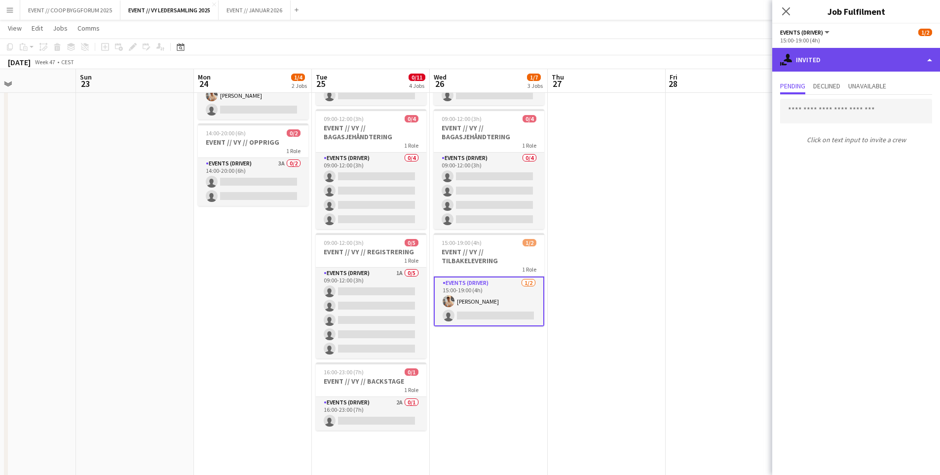
click at [801, 62] on div "single-neutral-actions-share-1 Invited" at bounding box center [856, 60] width 168 height 24
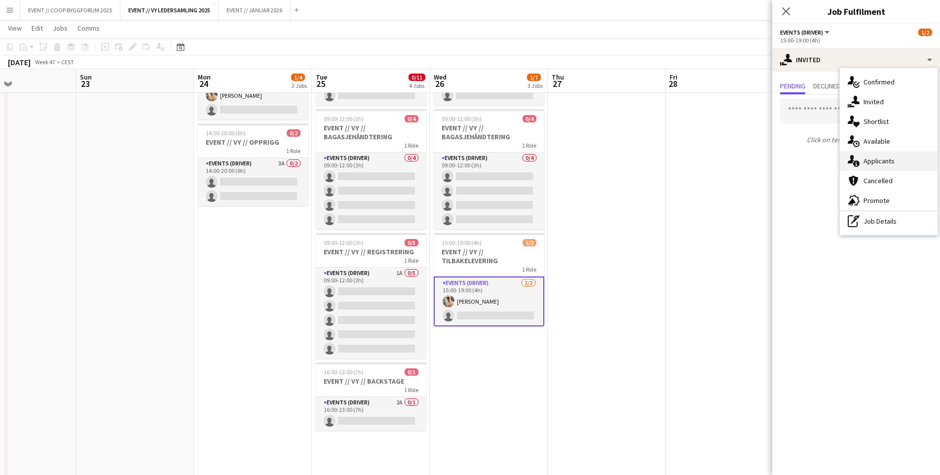
click at [886, 156] on div "single-neutral-actions-information Applicants" at bounding box center [889, 161] width 98 height 20
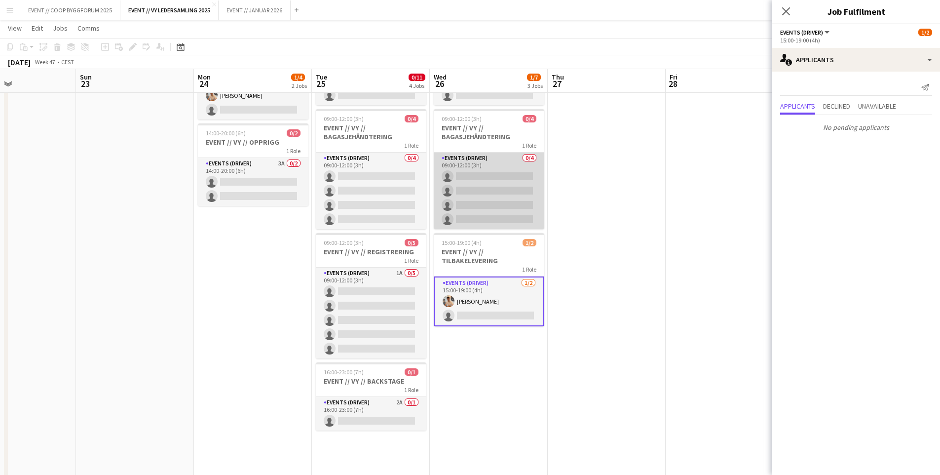
click at [492, 216] on app-card-role "Events (Driver) 0/4 09:00-12:00 (3h) single-neutral-actions single-neutral-acti…" at bounding box center [489, 190] width 111 height 76
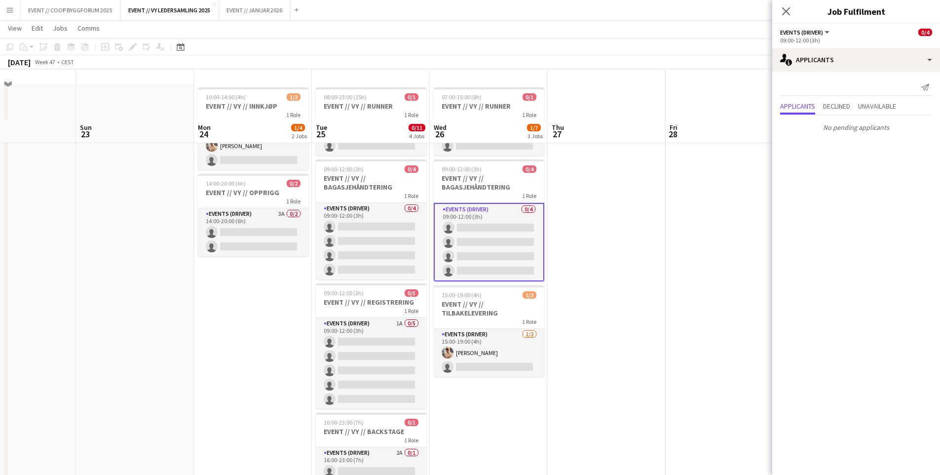
scroll to position [0, 0]
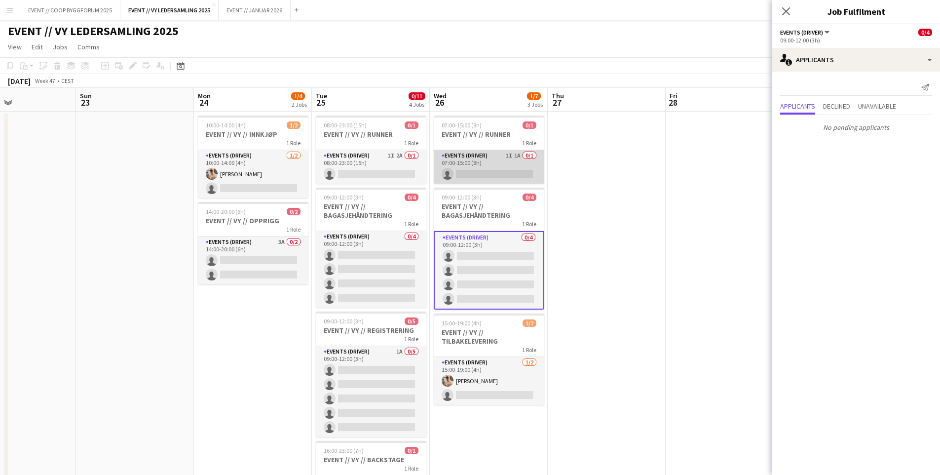
click at [492, 165] on app-card-role "Events (Driver) 1I 1A 0/1 07:00-15:00 (8h) single-neutral-actions" at bounding box center [489, 167] width 111 height 34
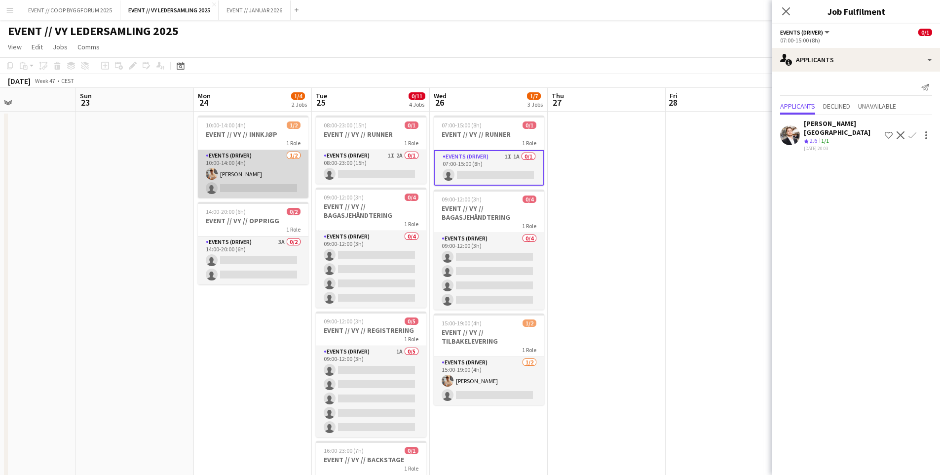
click at [272, 169] on app-card-role "Events (Driver) [DATE] 10:00-14:00 (4h) [PERSON_NAME] single-neutral-actions" at bounding box center [253, 174] width 111 height 48
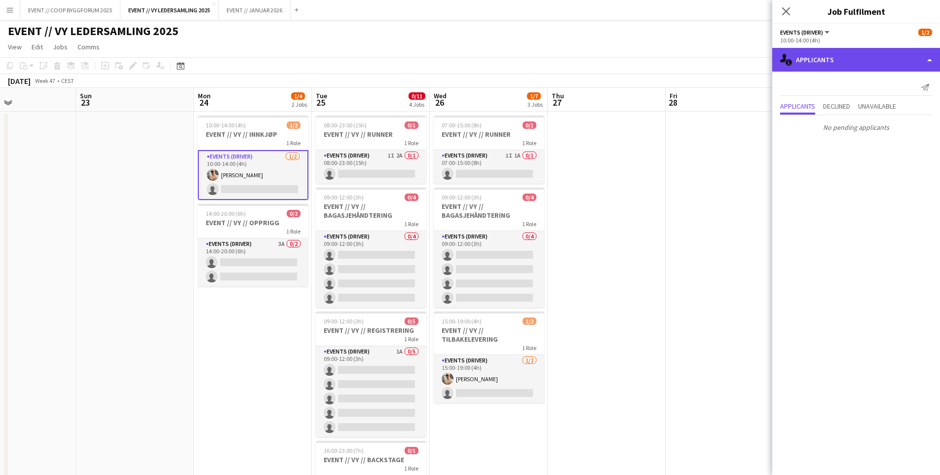
click at [852, 57] on div "single-neutral-actions-information Applicants" at bounding box center [856, 60] width 168 height 24
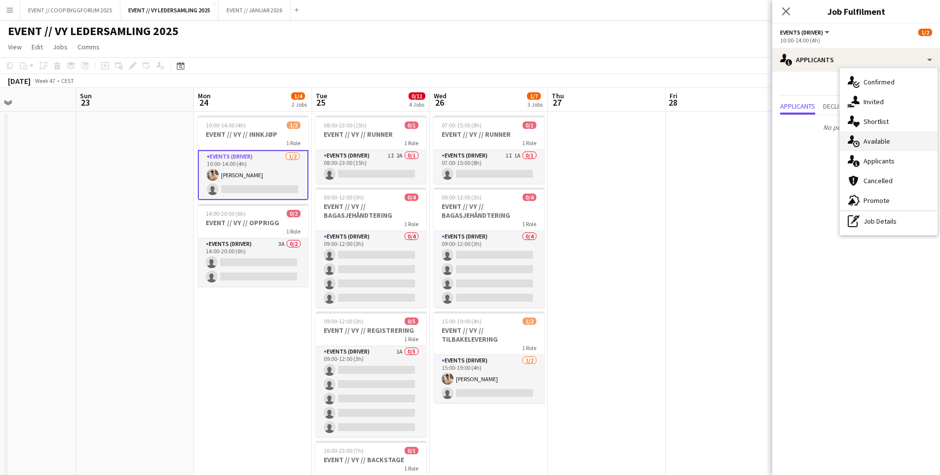
click at [889, 142] on span "Available" at bounding box center [876, 141] width 27 height 9
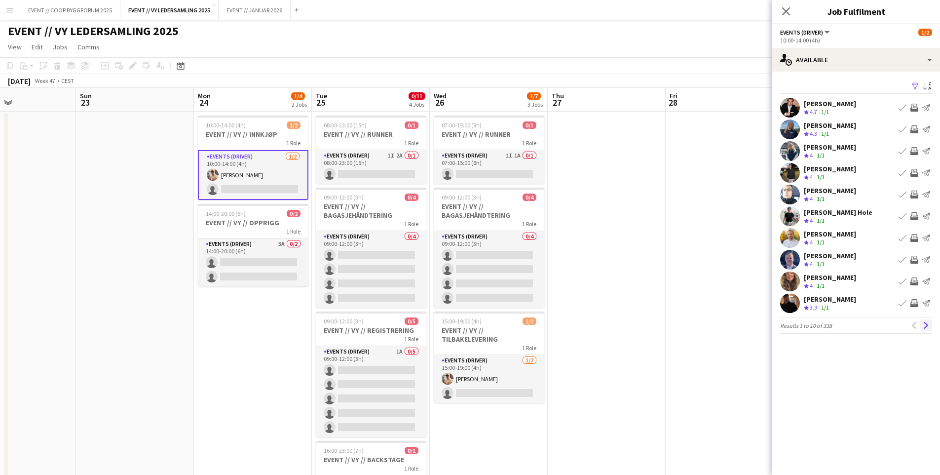
click at [926, 327] on app-icon "Next" at bounding box center [926, 325] width 7 height 7
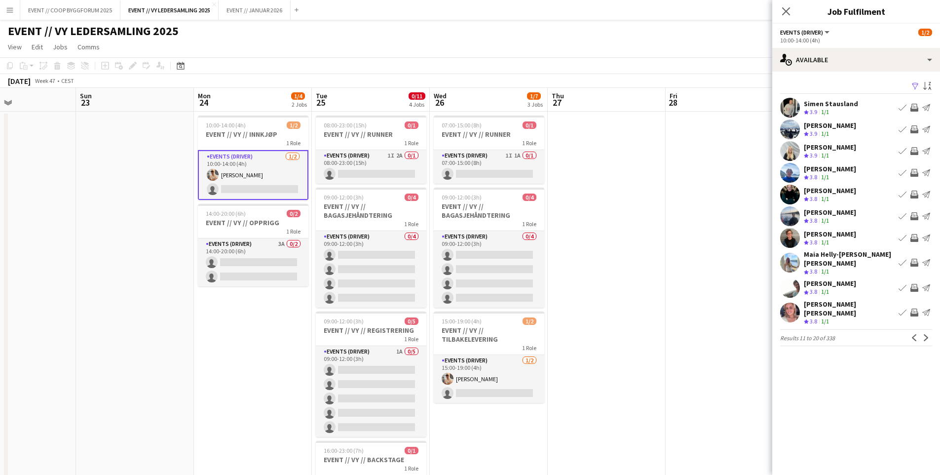
click at [926, 334] on app-icon "Next" at bounding box center [926, 337] width 7 height 7
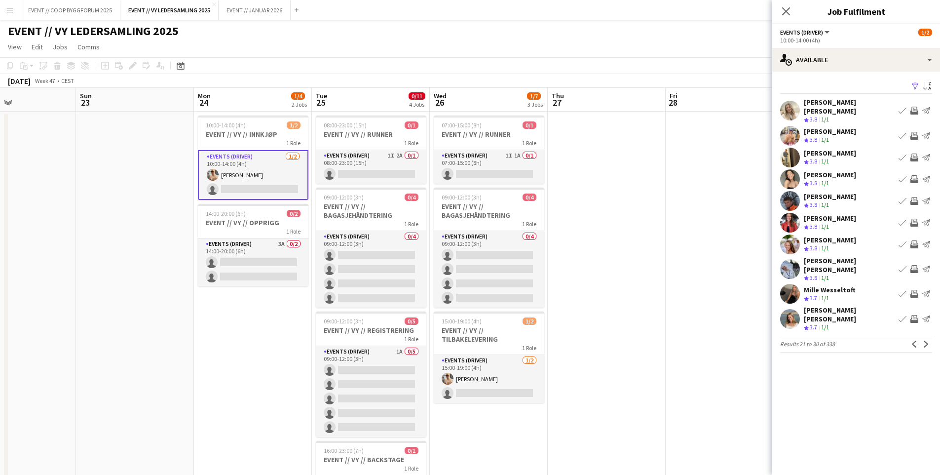
click at [926, 340] on app-icon "Next" at bounding box center [926, 343] width 7 height 7
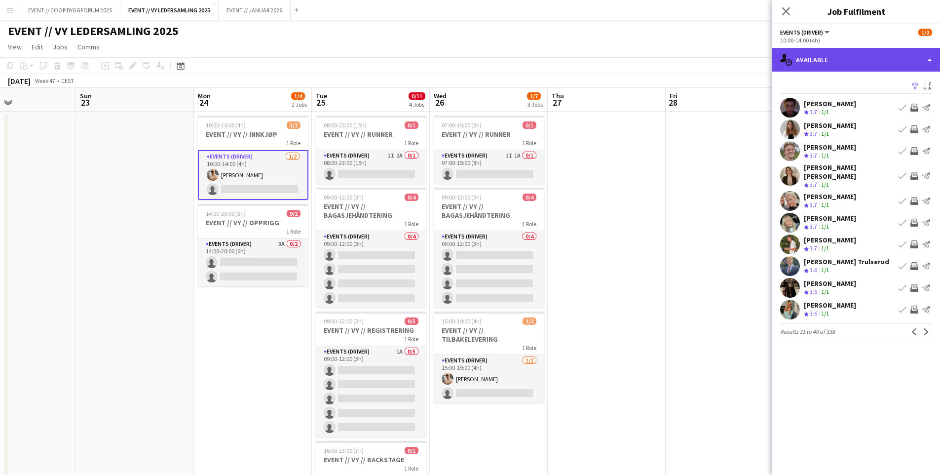
click at [843, 67] on div "single-neutral-actions-upload Available" at bounding box center [856, 60] width 168 height 24
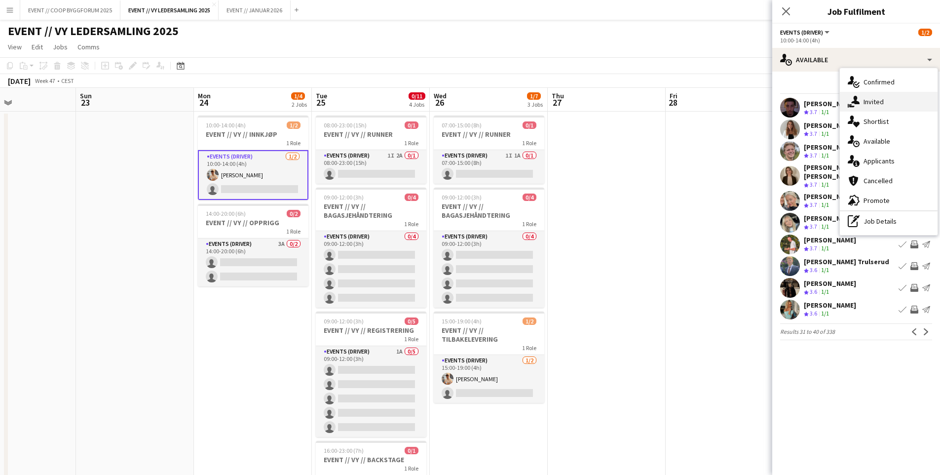
click at [888, 102] on div "single-neutral-actions-share-1 Invited" at bounding box center [889, 102] width 98 height 20
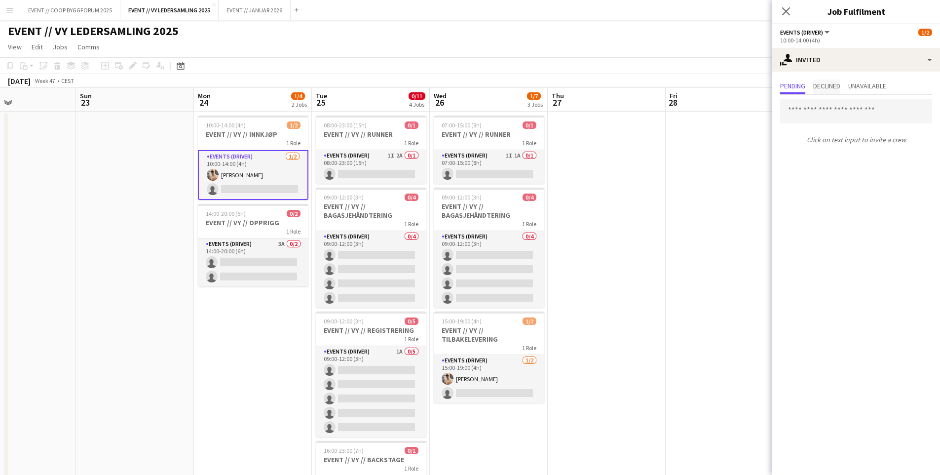
click at [832, 86] on span "Declined" at bounding box center [826, 85] width 27 height 7
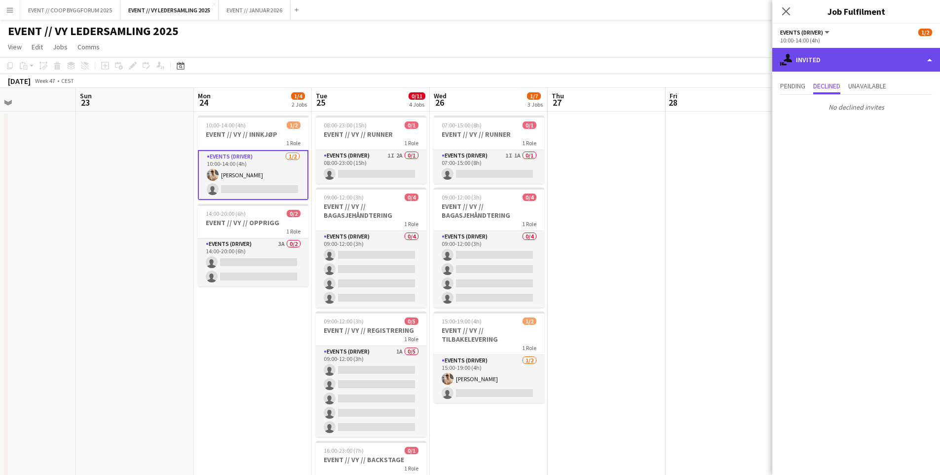
click at [853, 61] on div "single-neutral-actions-share-1 Invited" at bounding box center [856, 60] width 168 height 24
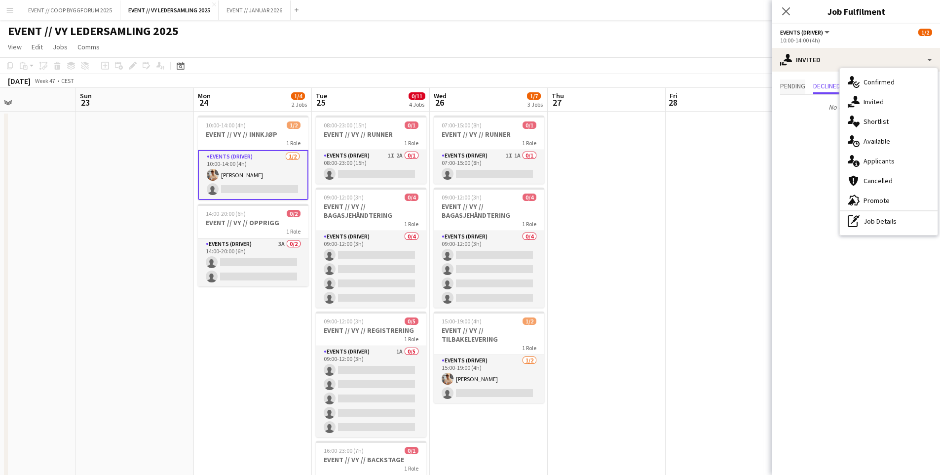
click at [799, 82] on span "Pending" at bounding box center [792, 85] width 25 height 7
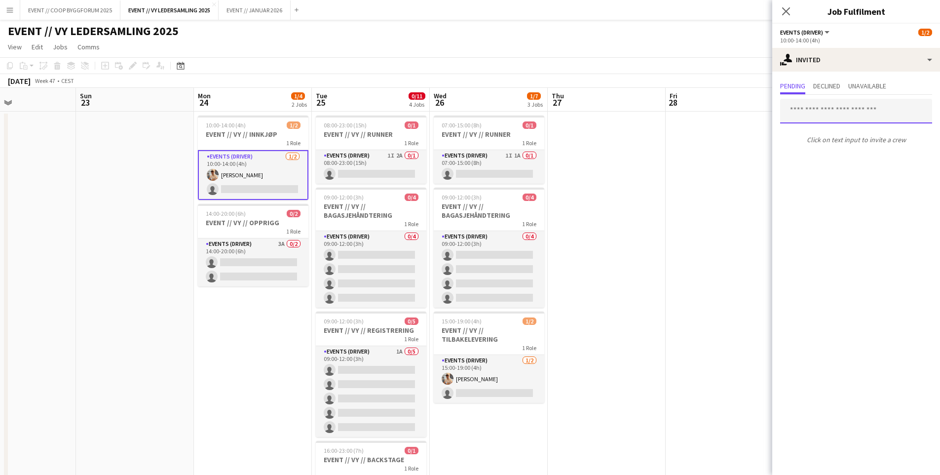
click at [857, 108] on input "text" at bounding box center [856, 111] width 152 height 25
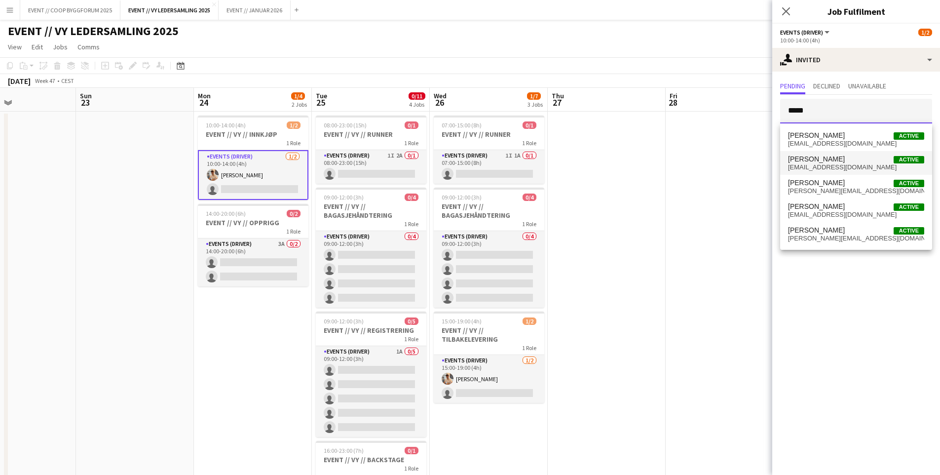
type input "*****"
click at [852, 161] on span "[PERSON_NAME] Active" at bounding box center [856, 159] width 136 height 8
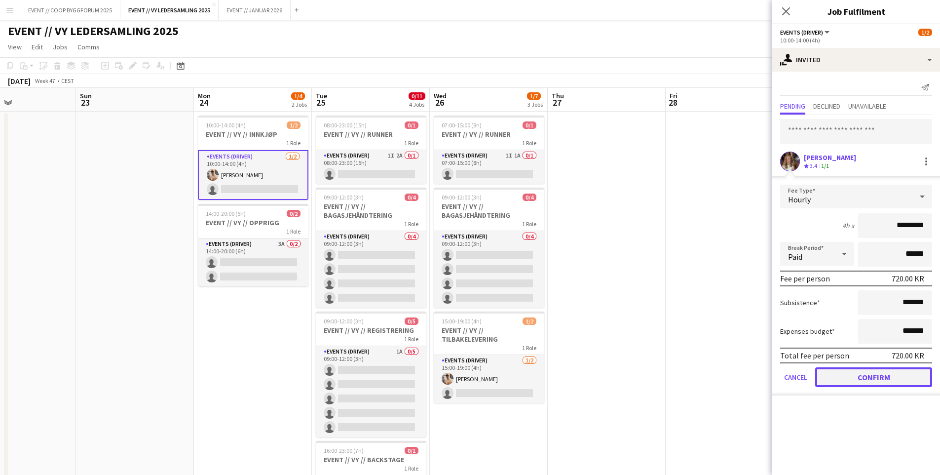
click at [865, 372] on button "Confirm" at bounding box center [873, 377] width 117 height 20
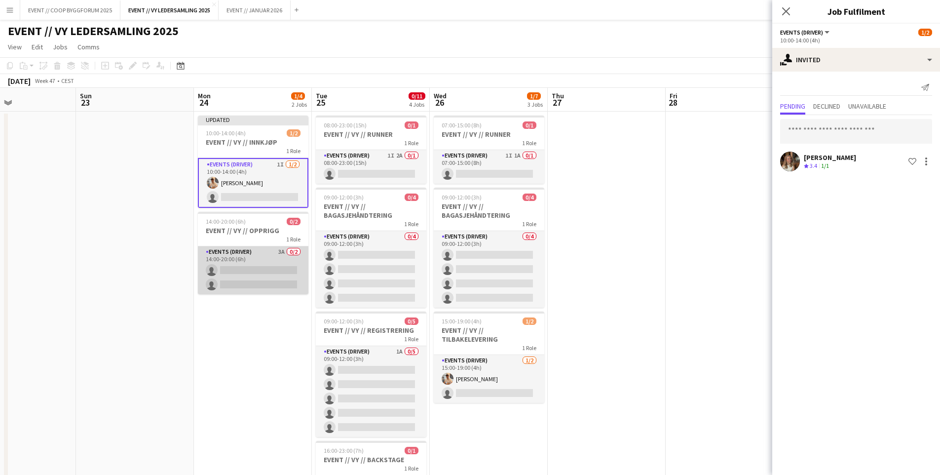
click at [263, 270] on app-card-role "Events (Driver) 3A 0/2 14:00-20:00 (6h) single-neutral-actions single-neutral-a…" at bounding box center [253, 270] width 111 height 48
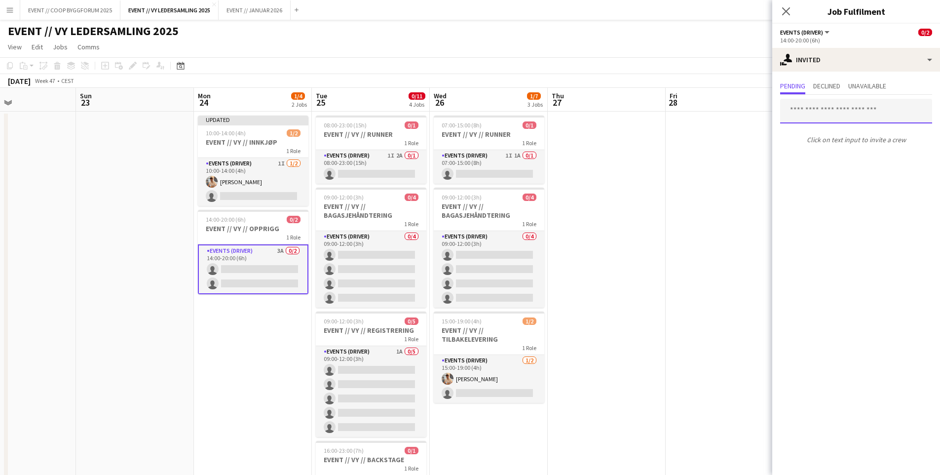
click at [854, 115] on input "text" at bounding box center [856, 111] width 152 height 25
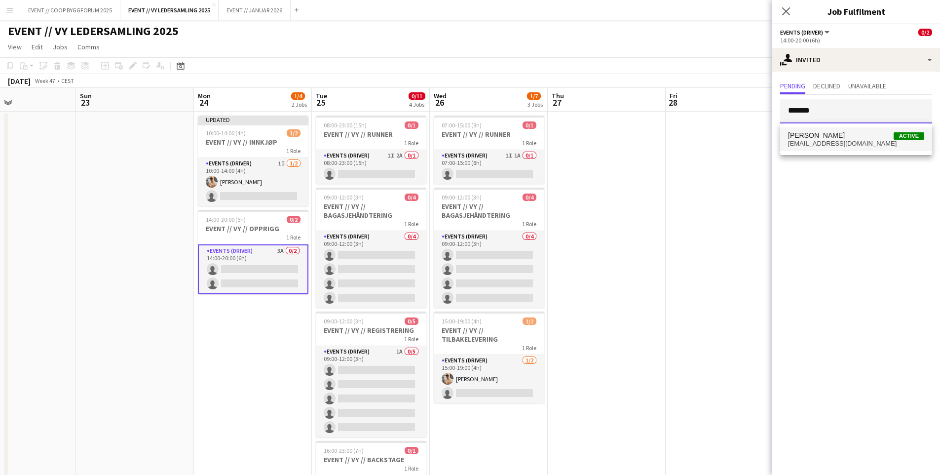
type input "*******"
click at [854, 135] on span "[PERSON_NAME] Active" at bounding box center [856, 135] width 136 height 8
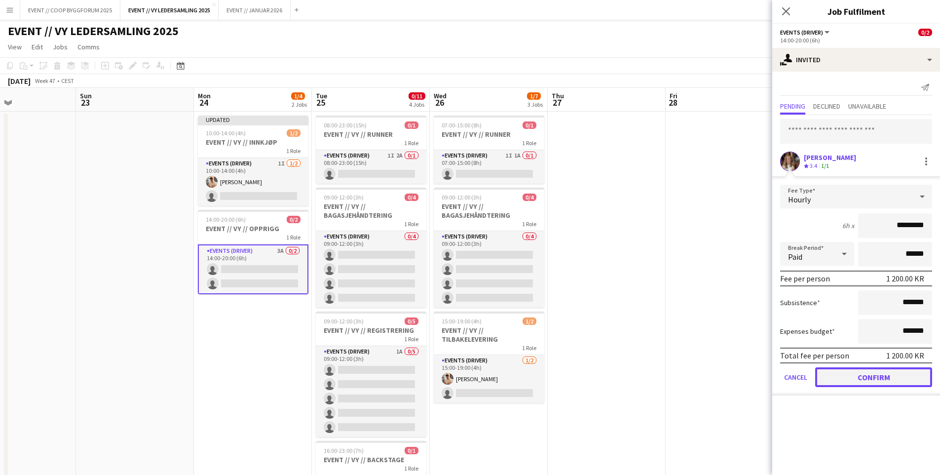
click at [870, 373] on button "Confirm" at bounding box center [873, 377] width 117 height 20
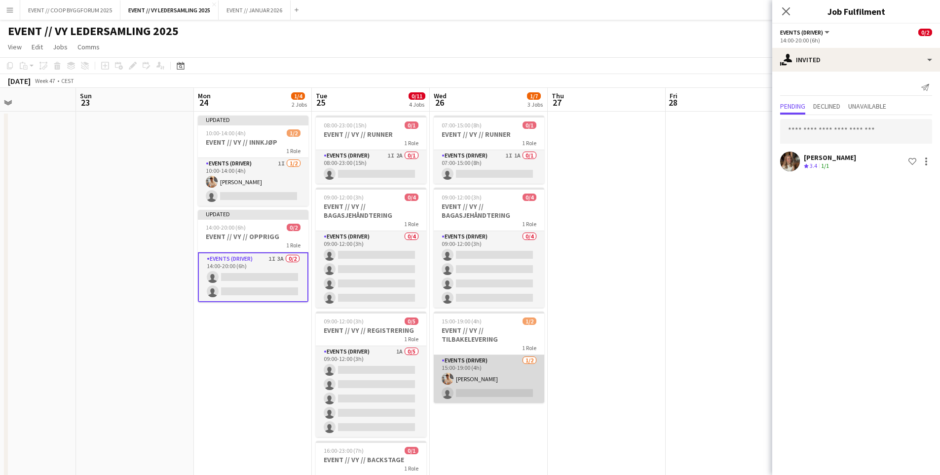
click at [495, 383] on app-card-role "Events (Driver) [DATE] 15:00-19:00 (4h) [PERSON_NAME] single-neutral-actions" at bounding box center [489, 379] width 111 height 48
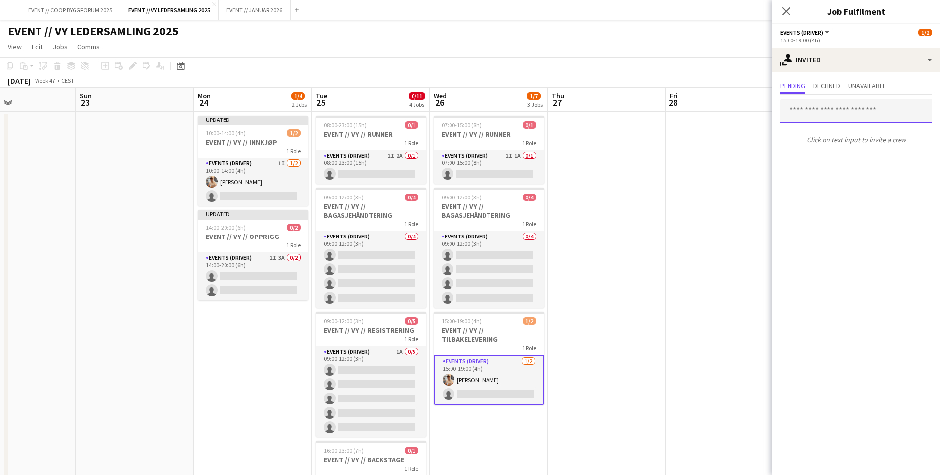
click at [829, 116] on input "text" at bounding box center [856, 111] width 152 height 25
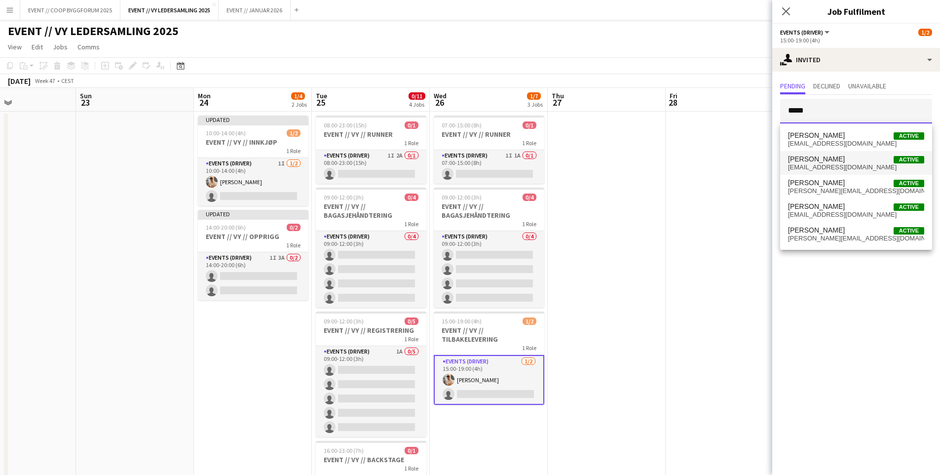
type input "*****"
click at [834, 160] on span "[PERSON_NAME] Active" at bounding box center [856, 159] width 136 height 8
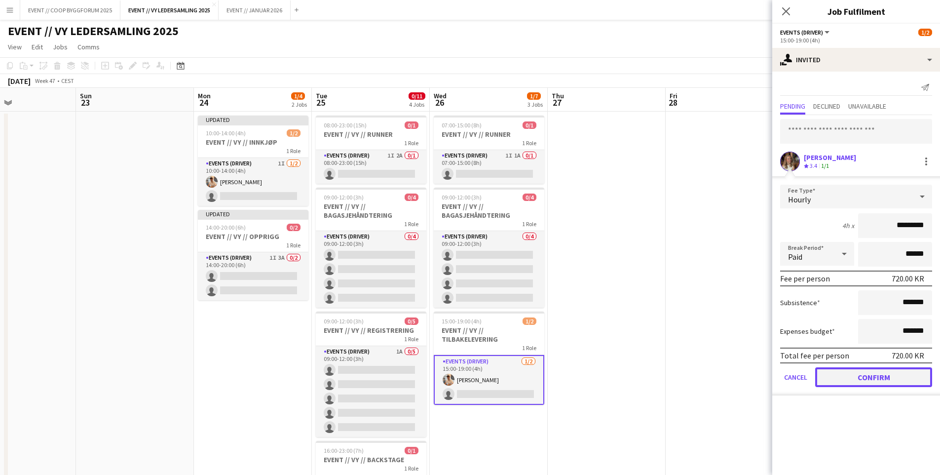
click at [878, 368] on button "Confirm" at bounding box center [873, 377] width 117 height 20
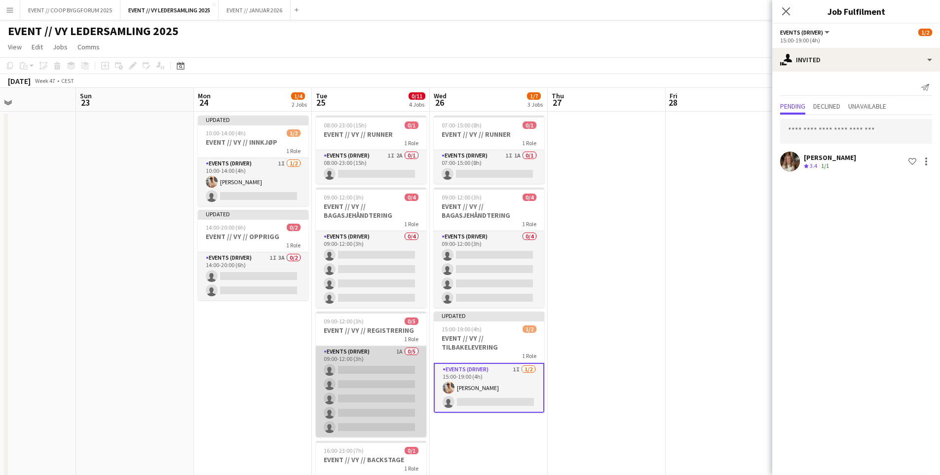
click at [383, 386] on app-card-role "Events (Driver) 1A 0/5 09:00-12:00 (3h) single-neutral-actions single-neutral-a…" at bounding box center [371, 391] width 111 height 91
